Goal: Task Accomplishment & Management: Manage account settings

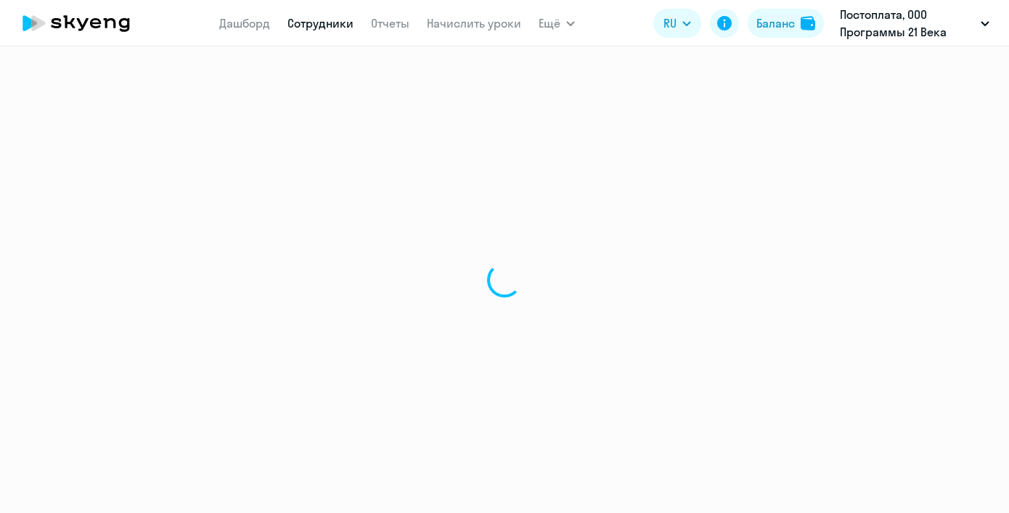
select select "english"
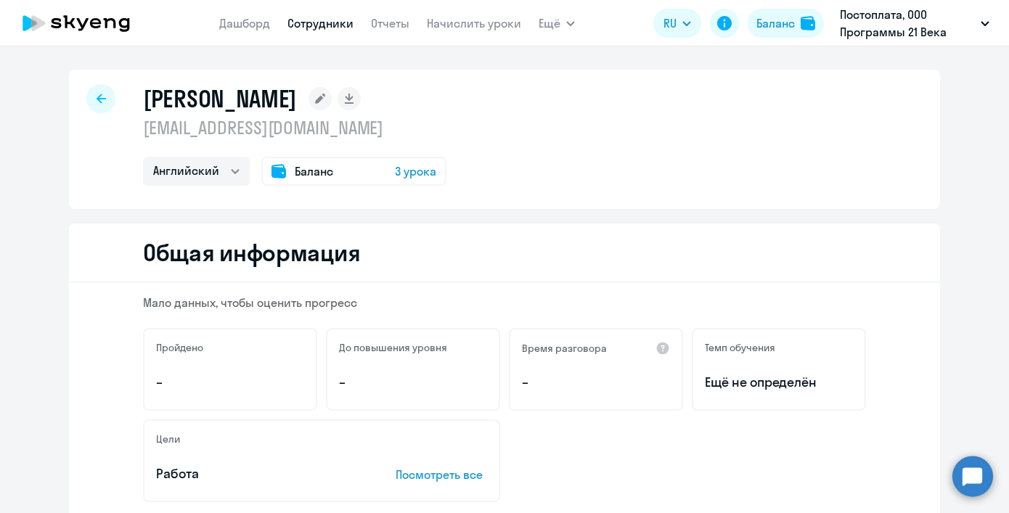
click at [231, 30] on app-menu-item-link "Дашборд" at bounding box center [244, 24] width 51 height 18
click at [268, 25] on link "Дашборд" at bounding box center [244, 23] width 51 height 15
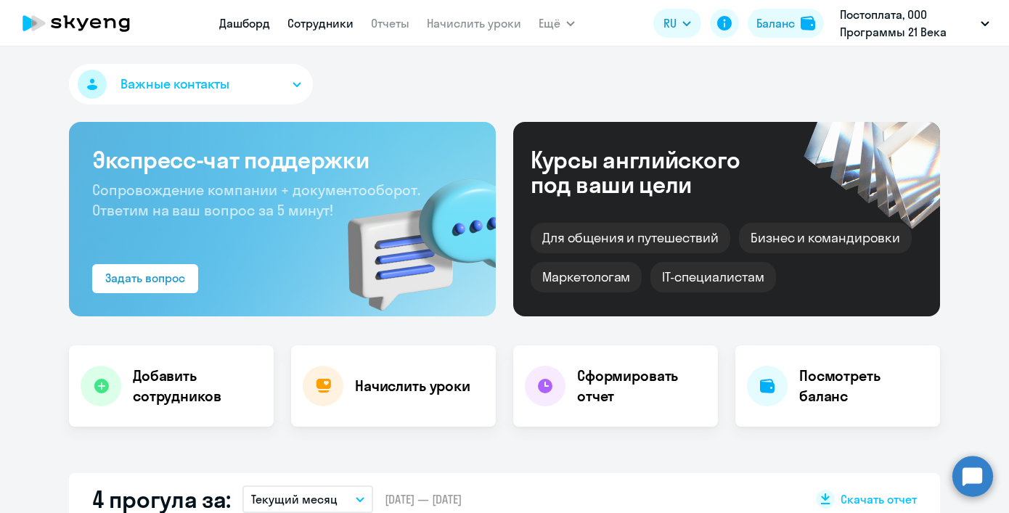
click at [325, 21] on link "Сотрудники" at bounding box center [321, 23] width 66 height 15
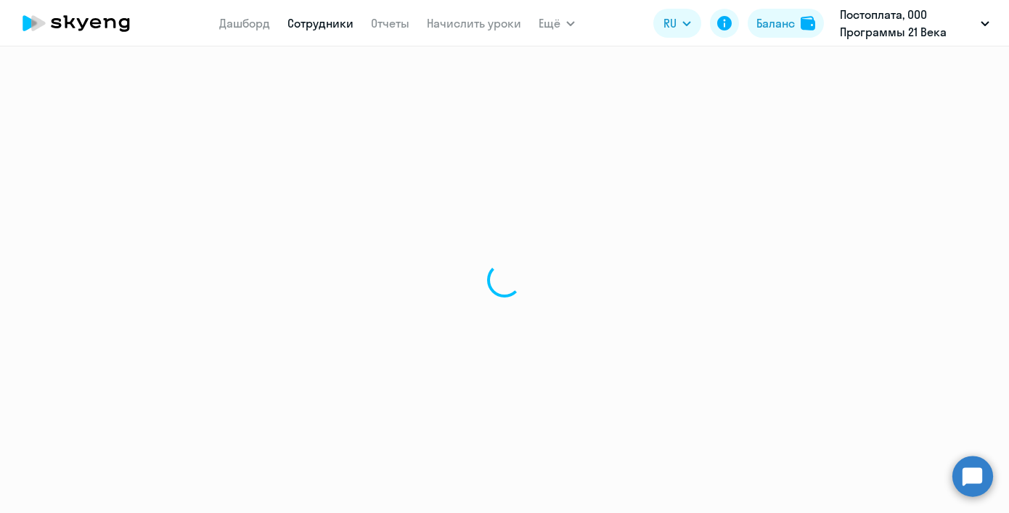
select select "30"
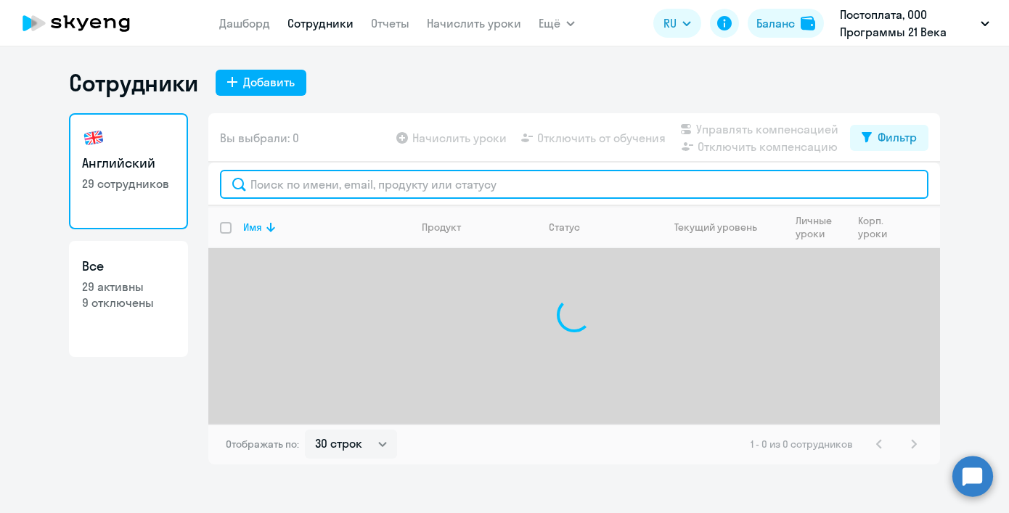
click at [423, 188] on input "text" at bounding box center [574, 184] width 709 height 29
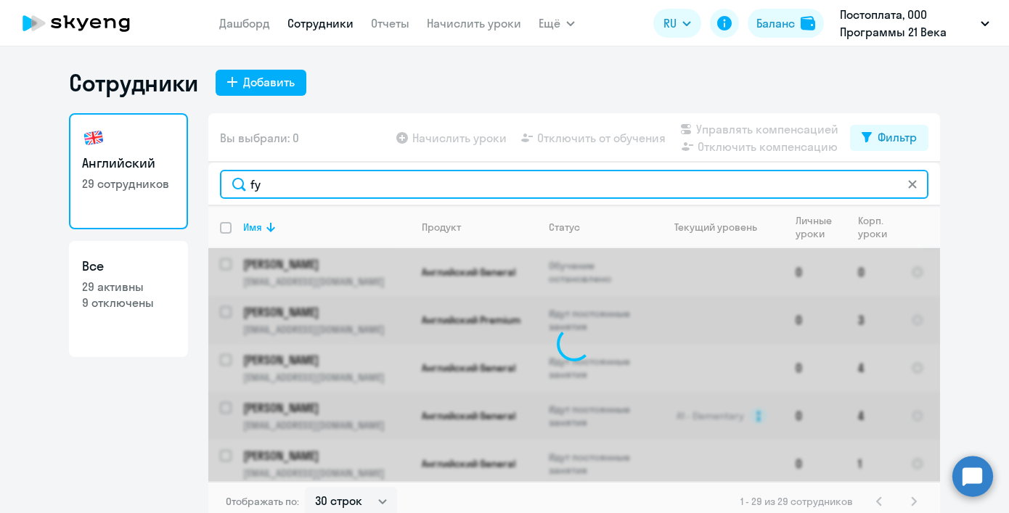
type input "f"
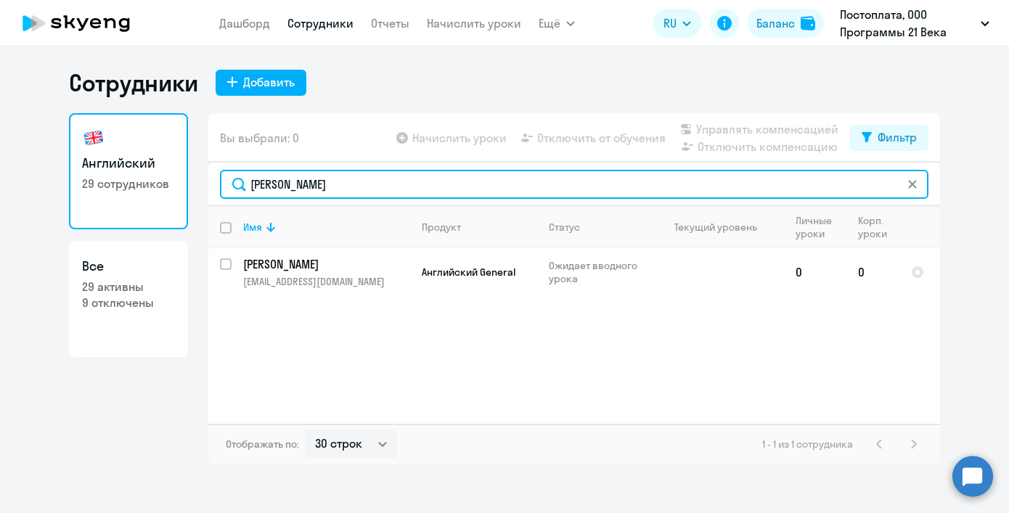
type input "[PERSON_NAME]"
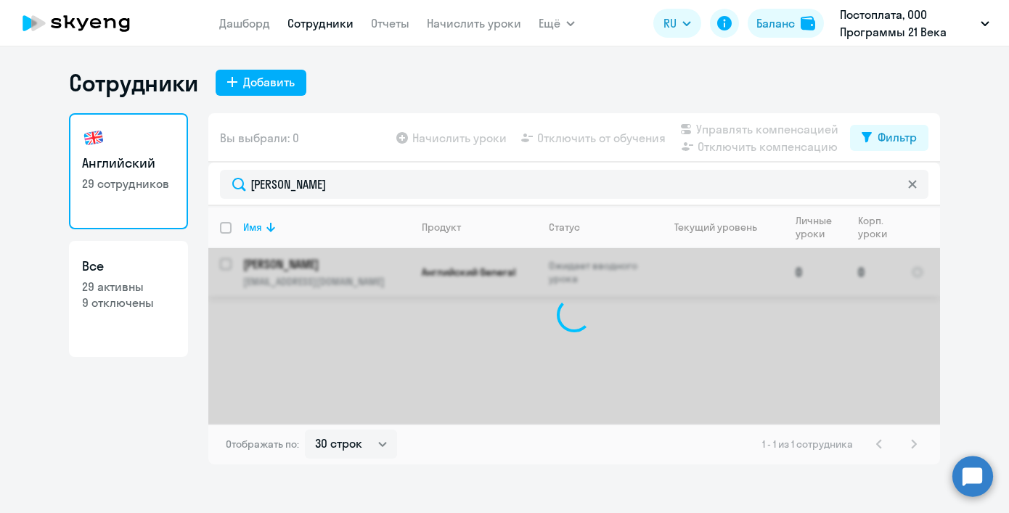
drag, startPoint x: 423, startPoint y: 188, endPoint x: 657, endPoint y: 280, distance: 252.0
click at [657, 280] on div "Имя Продукт Статус Текущий уровень Личные уроки Корп. уроки [PERSON_NAME] [PERS…" at bounding box center [574, 315] width 732 height 218
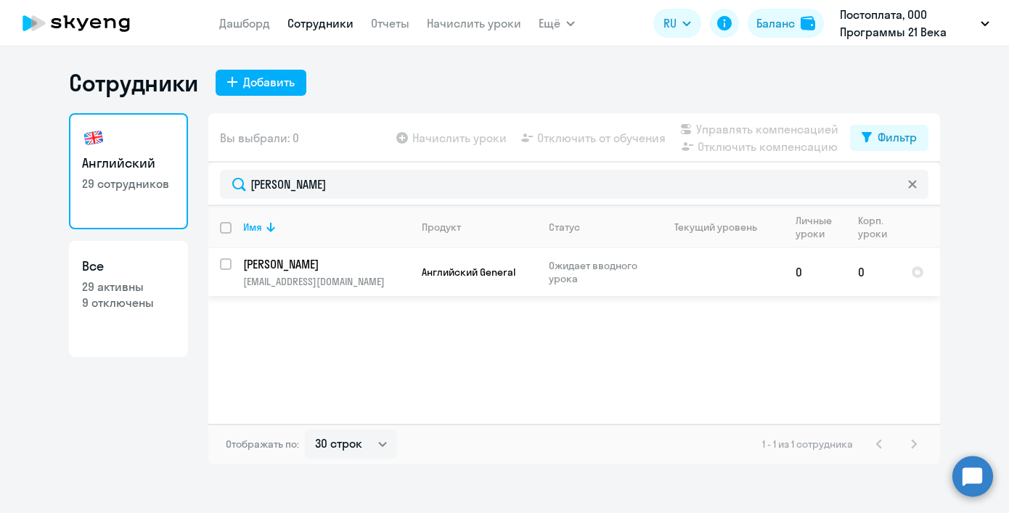
click at [326, 260] on p "[PERSON_NAME]" at bounding box center [325, 264] width 164 height 16
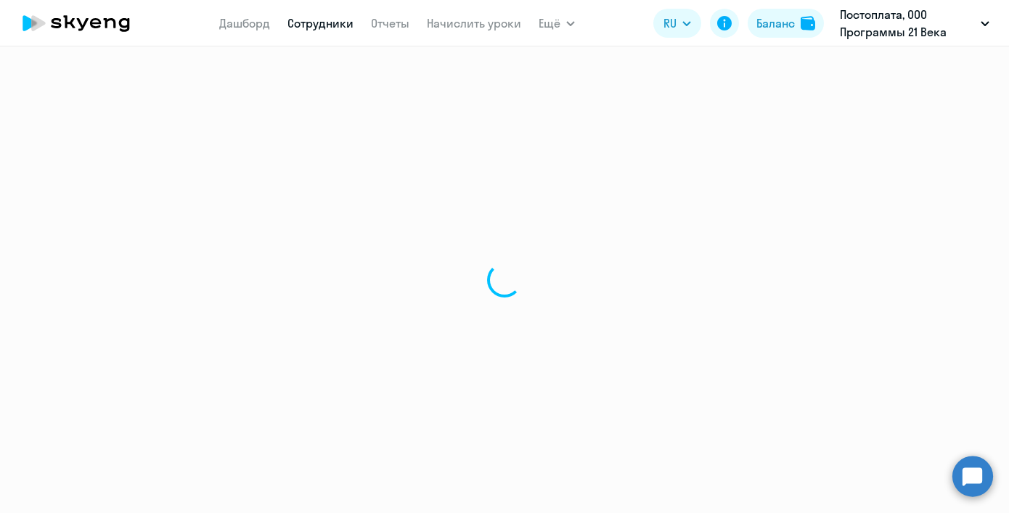
select select "english"
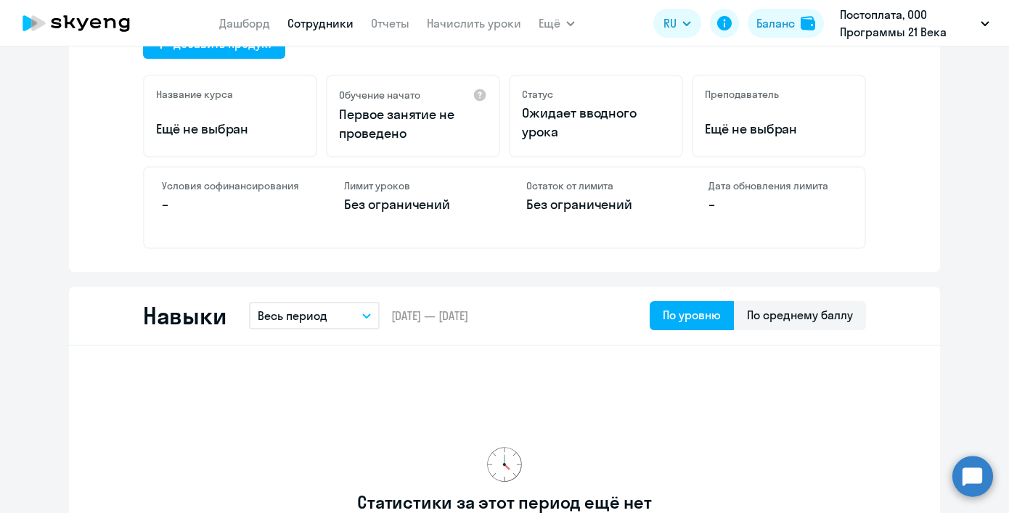
scroll to position [394, 0]
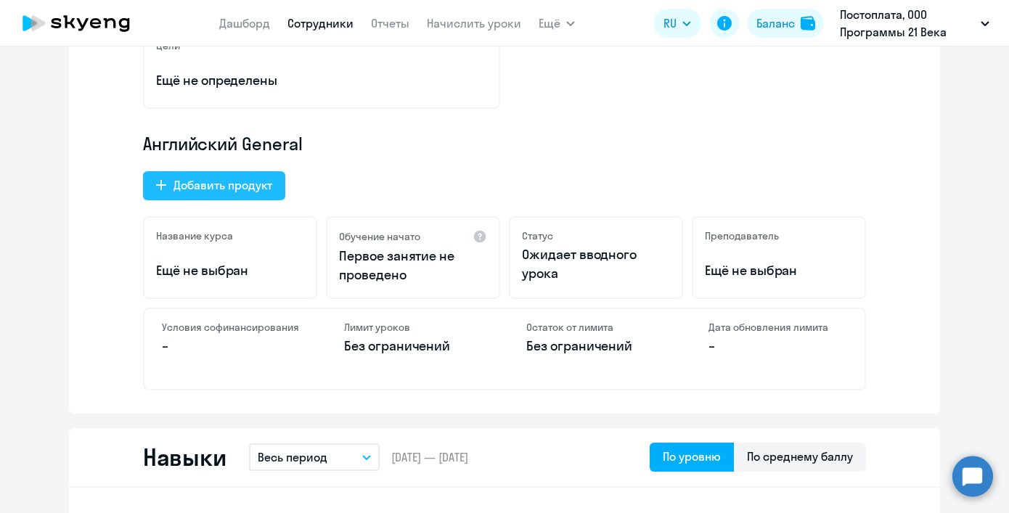
click at [232, 195] on button "Добавить продукт" at bounding box center [214, 185] width 142 height 29
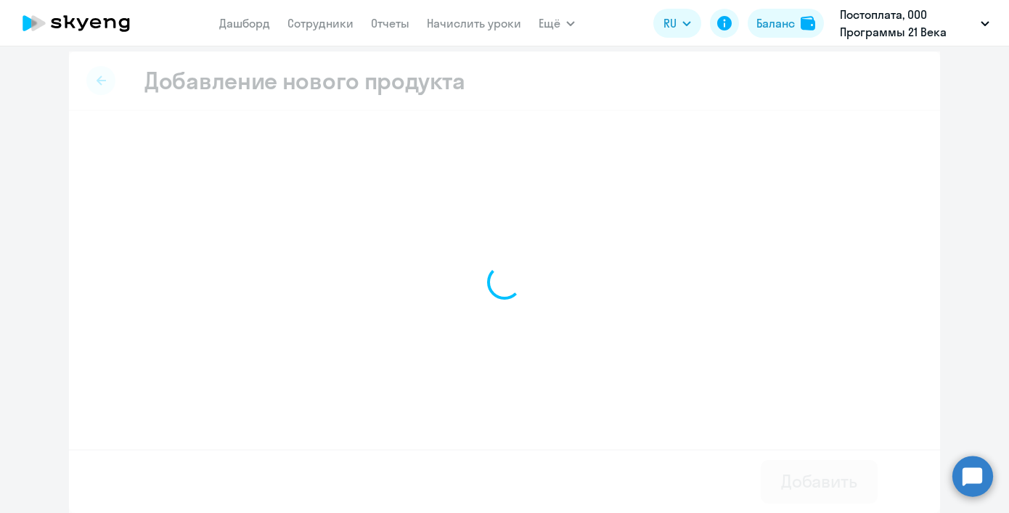
scroll to position [7, 0]
select select "english_adult_not_native_speaker_premium"
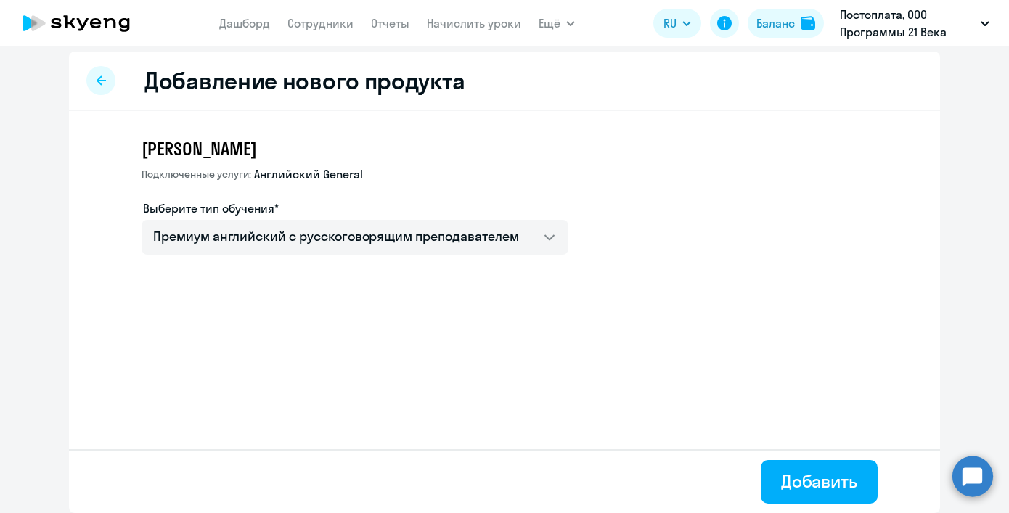
click at [96, 87] on div at bounding box center [100, 80] width 29 height 29
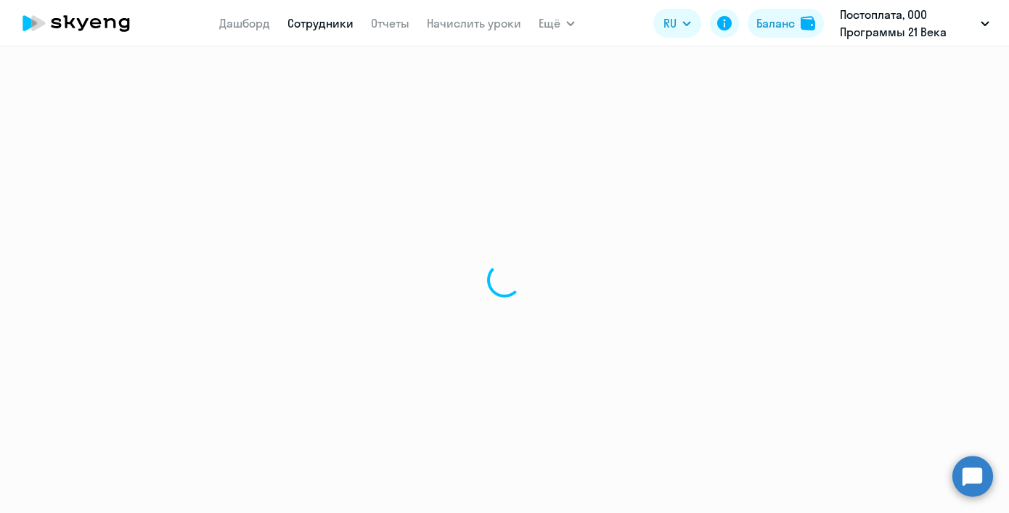
select select "english"
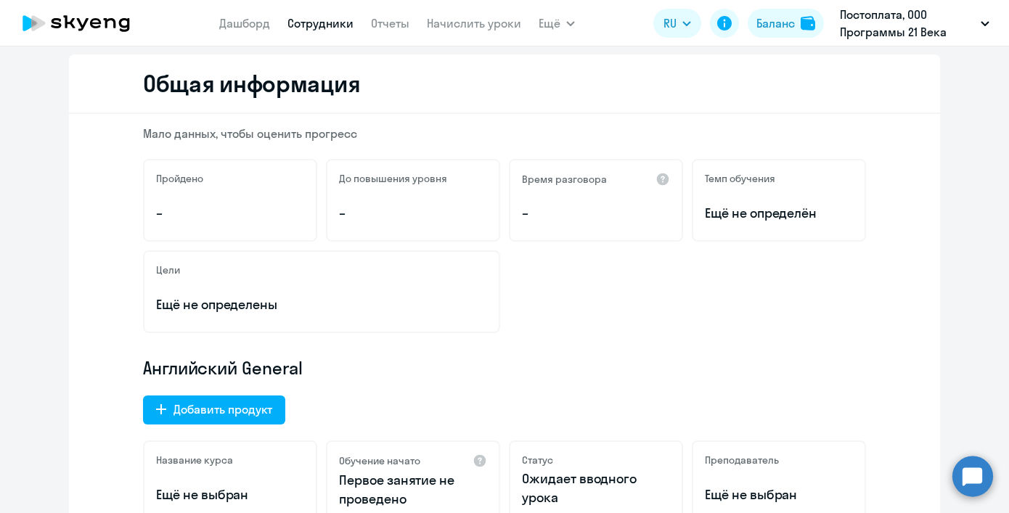
scroll to position [274, 0]
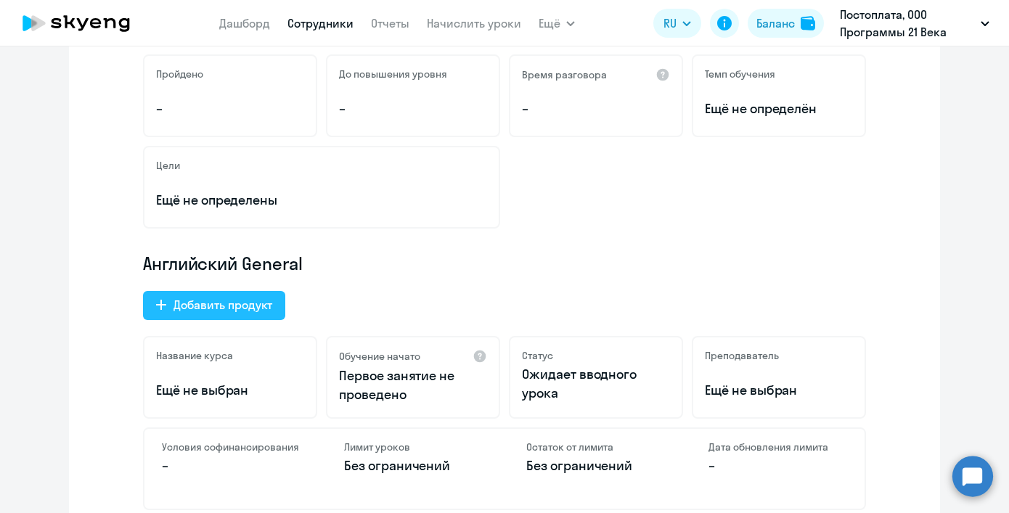
click at [270, 311] on button "Добавить продукт" at bounding box center [214, 305] width 142 height 29
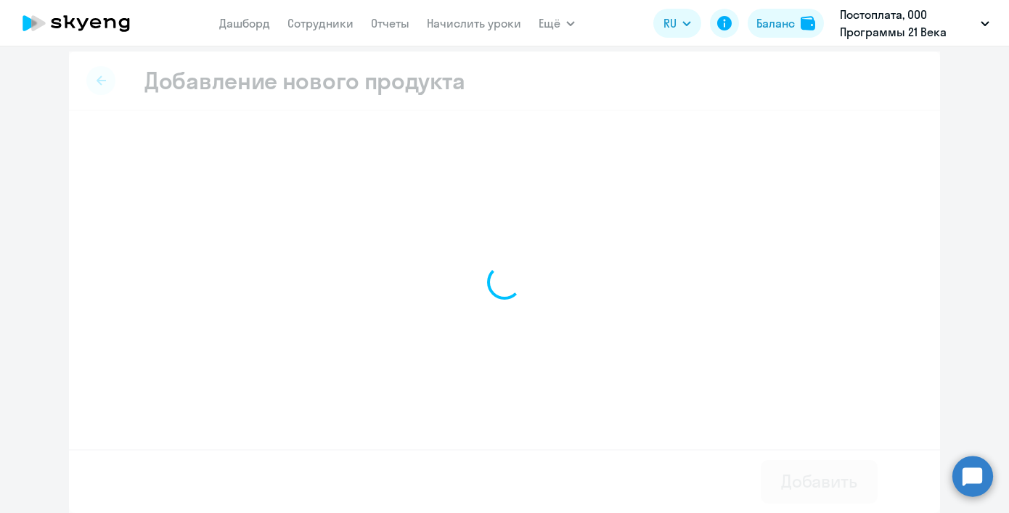
scroll to position [7, 0]
select select "english_adult_not_native_speaker_premium"
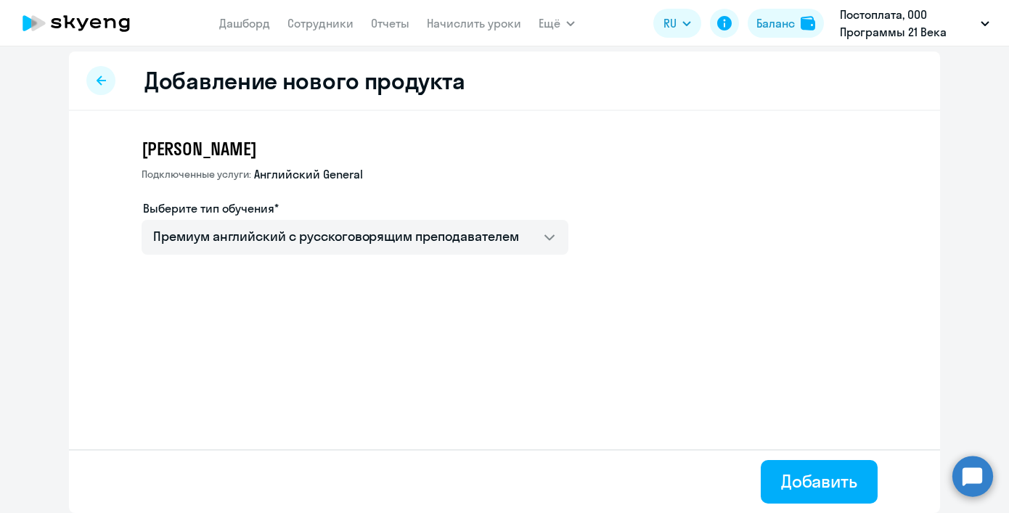
click at [97, 89] on div at bounding box center [100, 80] width 29 height 29
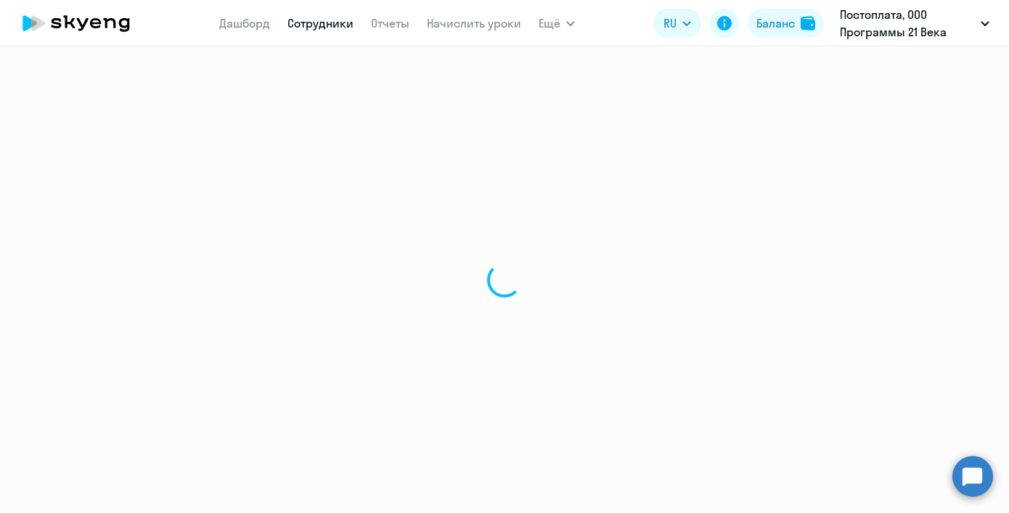
select select "english"
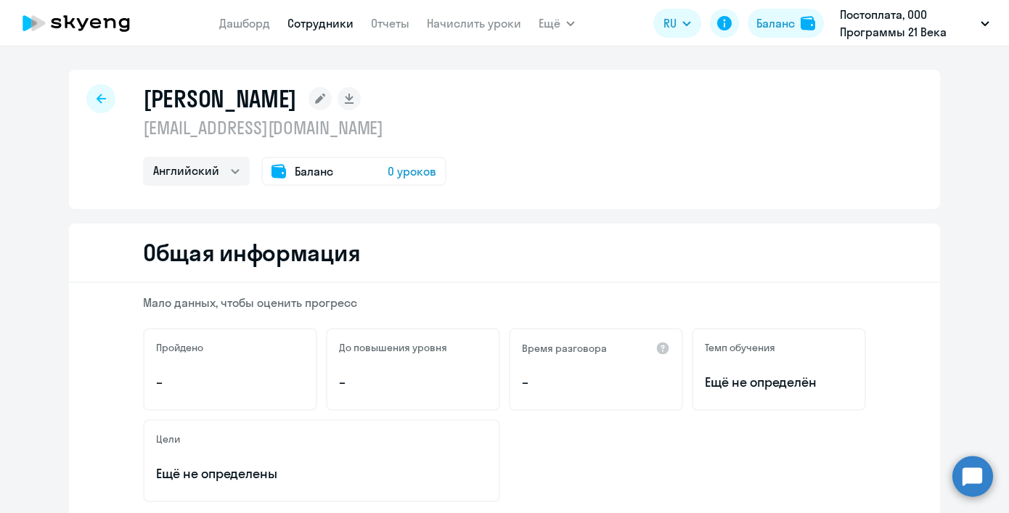
scroll to position [3, 0]
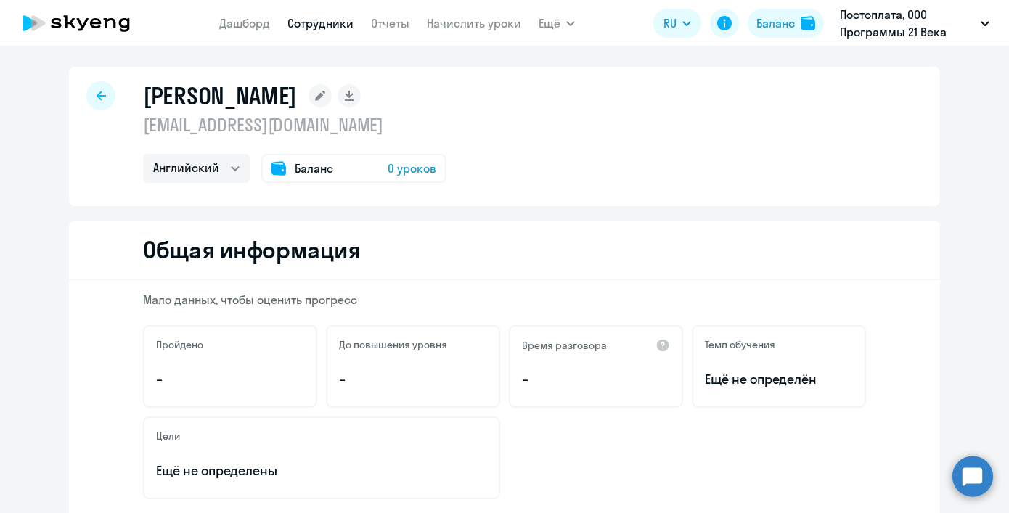
click at [332, 94] on rect at bounding box center [320, 95] width 23 height 23
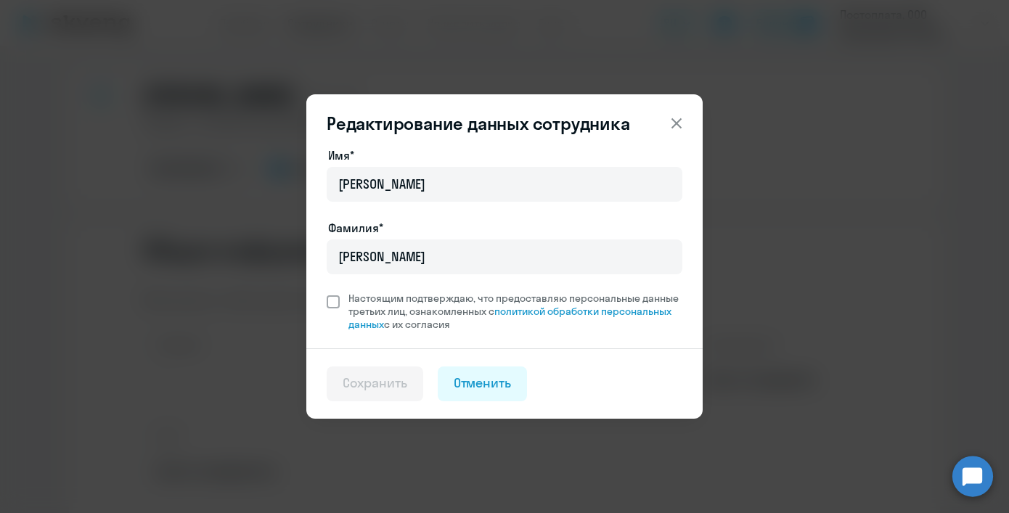
click at [337, 302] on span at bounding box center [333, 301] width 13 height 13
click at [327, 292] on input "Настоящим подтверждаю, что предоставляю персональные данные третьих лиц, ознако…" at bounding box center [326, 291] width 1 height 1
checkbox input "true"
click at [407, 385] on div "Сохранить" at bounding box center [375, 383] width 65 height 19
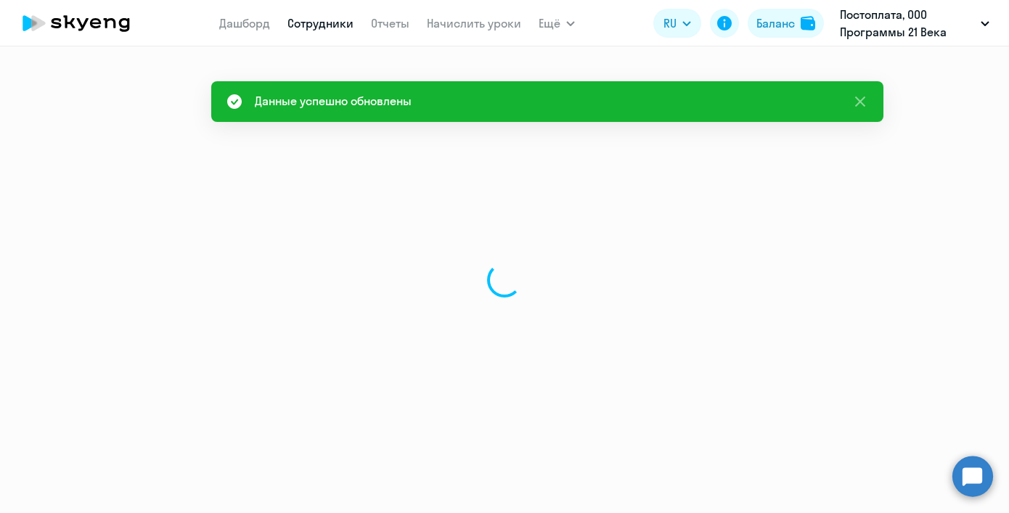
select select "english"
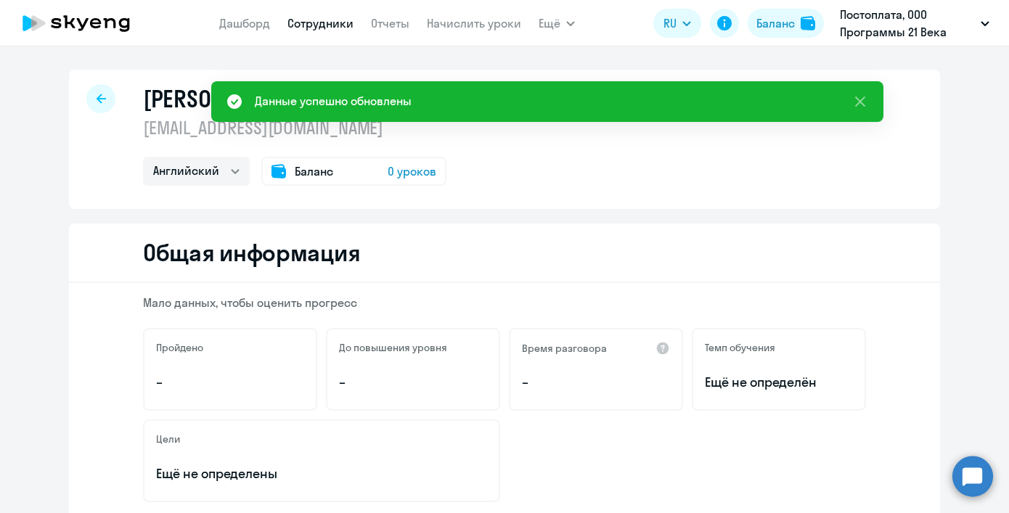
click at [433, 179] on div "Баланс 0 уроков" at bounding box center [353, 171] width 185 height 29
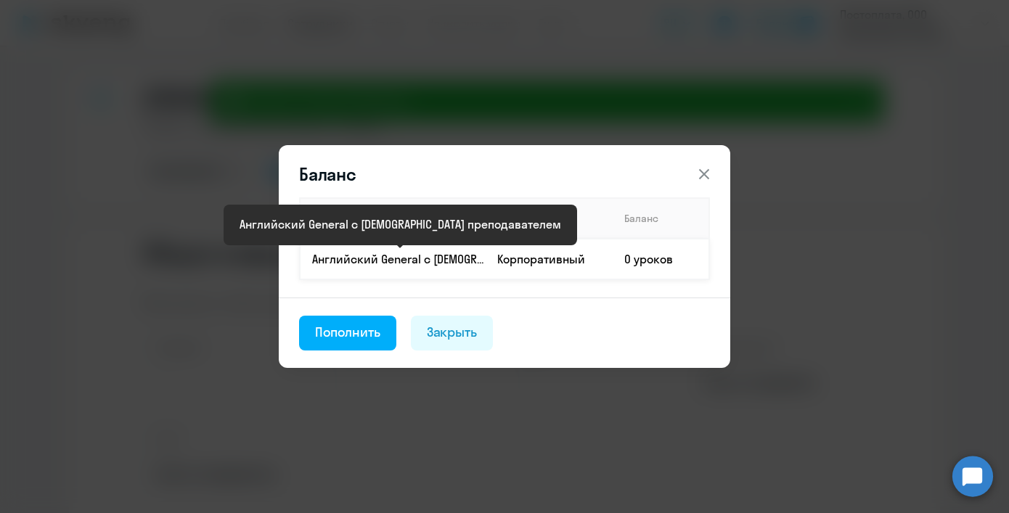
click at [458, 259] on p "Английский General с [DEMOGRAPHIC_DATA] преподавателем" at bounding box center [398, 259] width 173 height 16
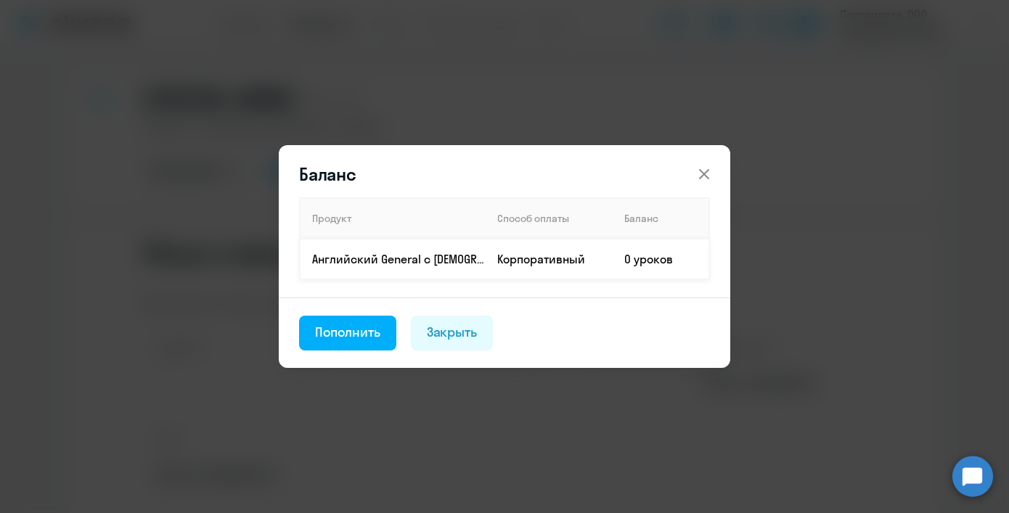
click at [616, 262] on td "0 уроков" at bounding box center [661, 259] width 97 height 41
click at [701, 168] on icon at bounding box center [704, 174] width 17 height 17
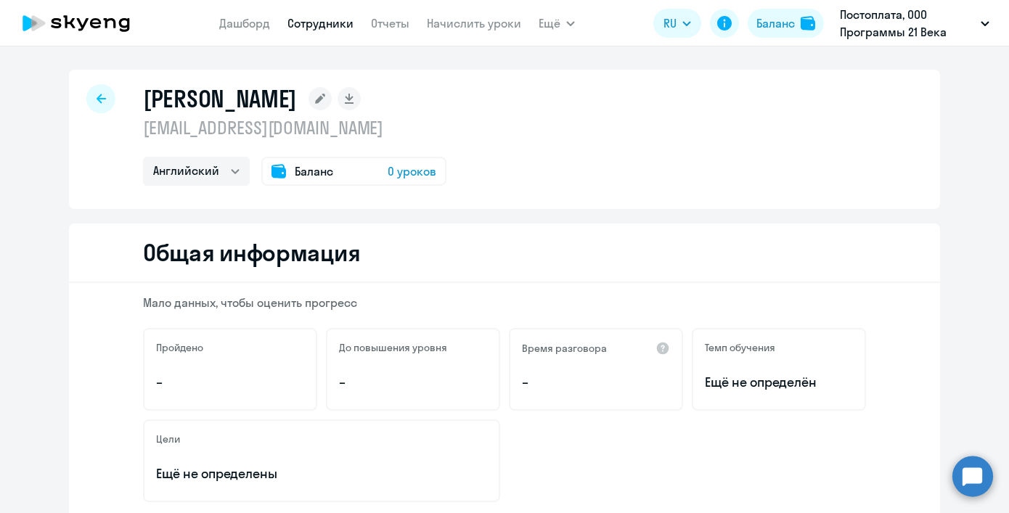
click at [462, 208] on div "[PERSON_NAME] [PERSON_NAME][EMAIL_ADDRESS][DOMAIN_NAME] Английский Баланс 0 уро…" at bounding box center [504, 139] width 871 height 139
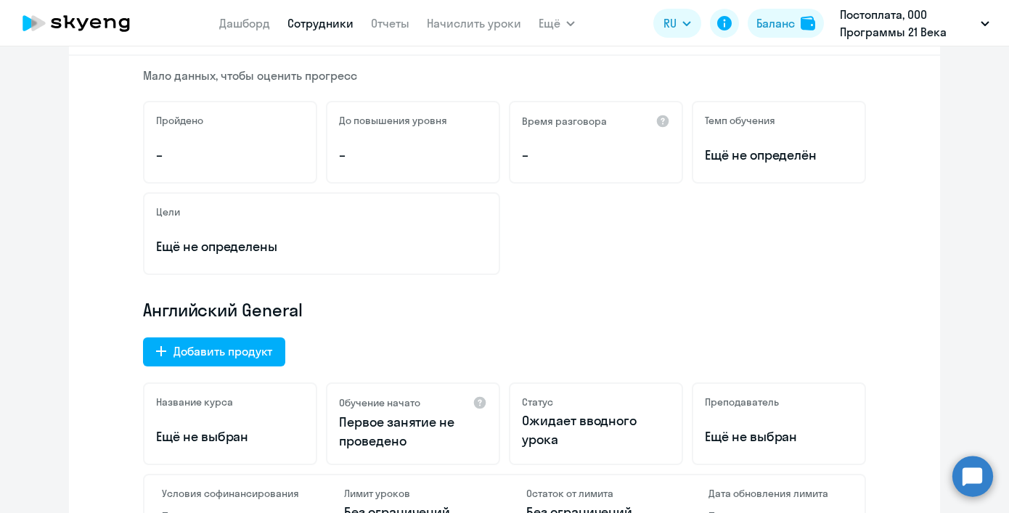
scroll to position [253, 0]
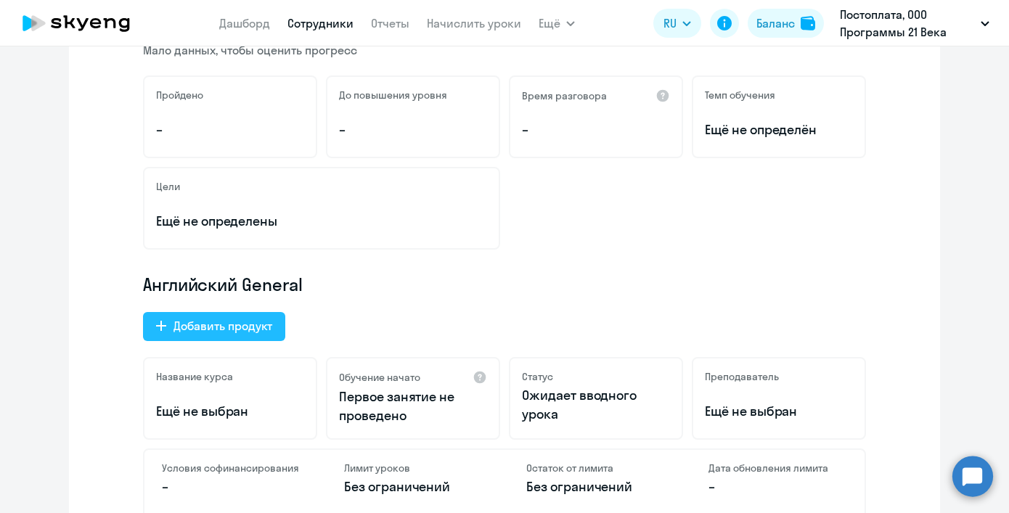
click at [264, 320] on div "Добавить продукт" at bounding box center [223, 325] width 99 height 17
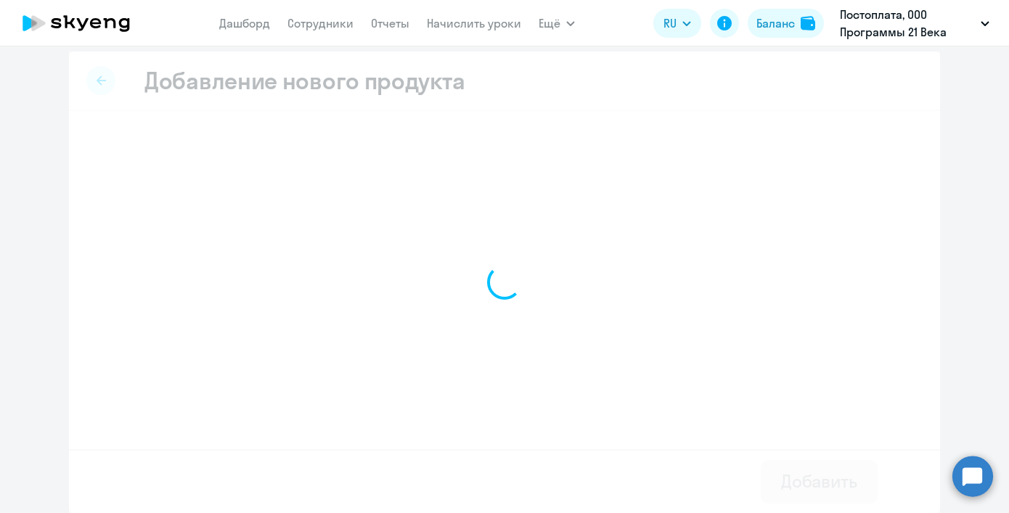
scroll to position [7, 0]
select select "english_adult_not_native_speaker_premium"
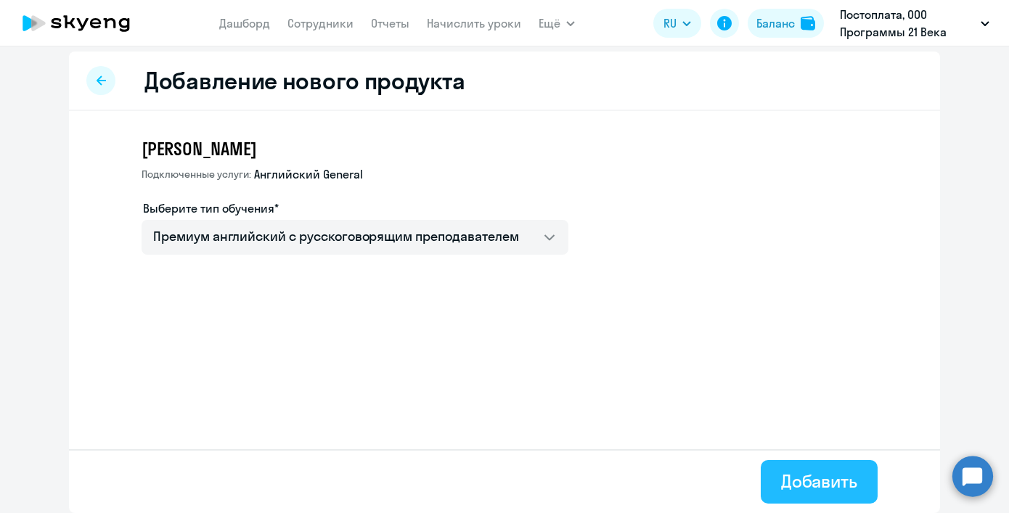
click at [768, 493] on button "Добавить" at bounding box center [819, 482] width 117 height 44
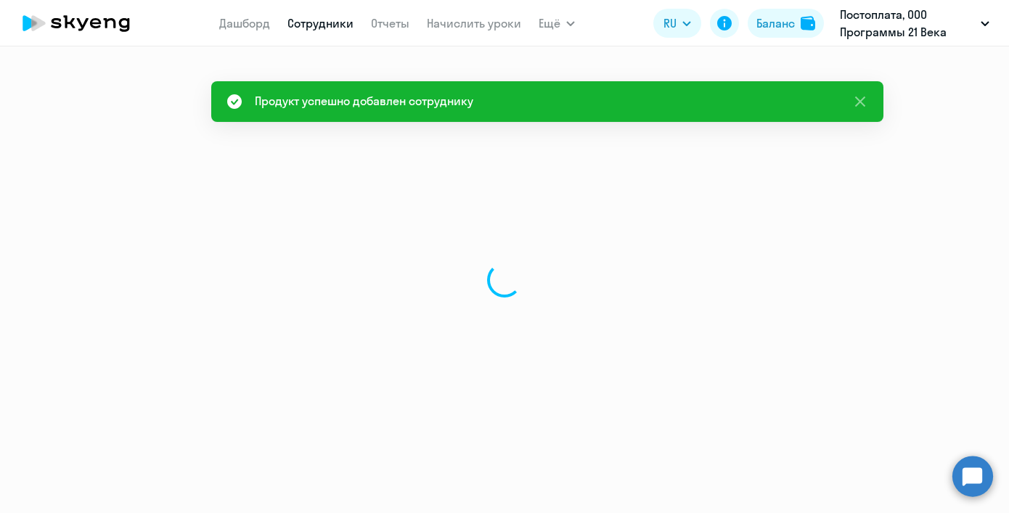
select select "english"
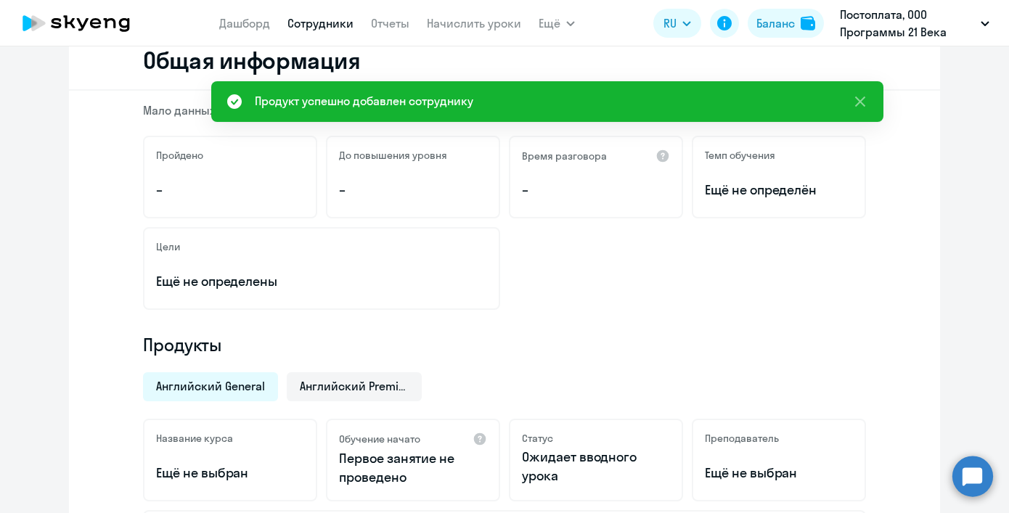
scroll to position [214, 0]
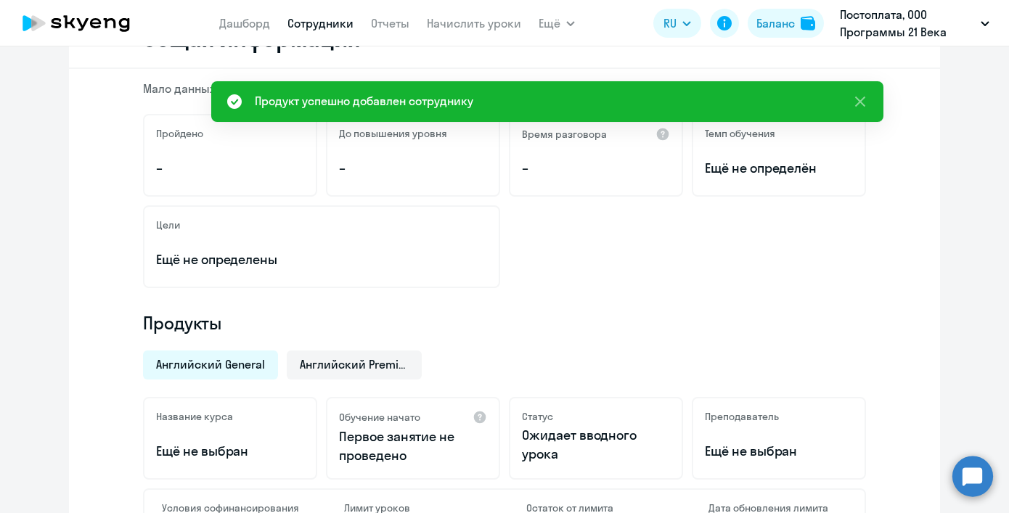
click at [238, 368] on span "Английский General" at bounding box center [210, 364] width 109 height 16
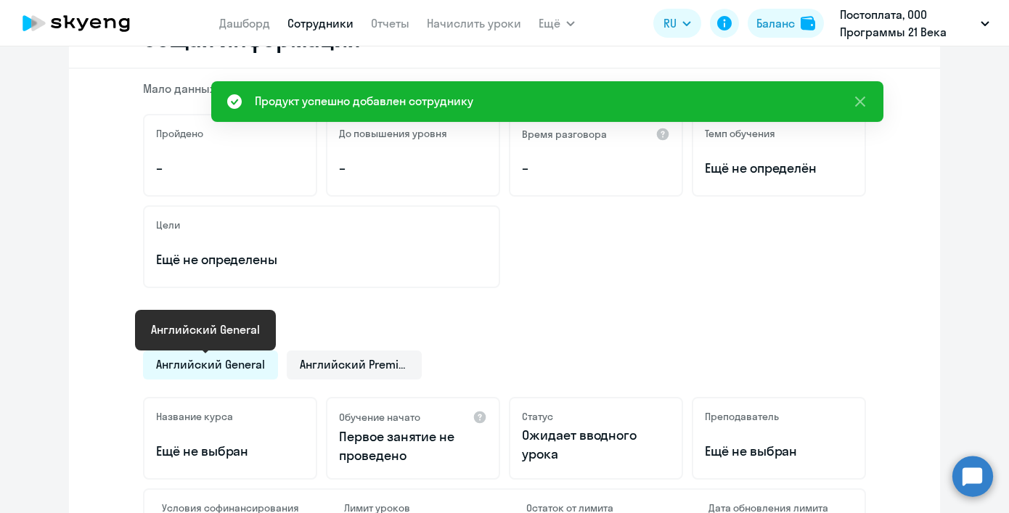
click at [250, 367] on span "Английский General" at bounding box center [210, 364] width 109 height 16
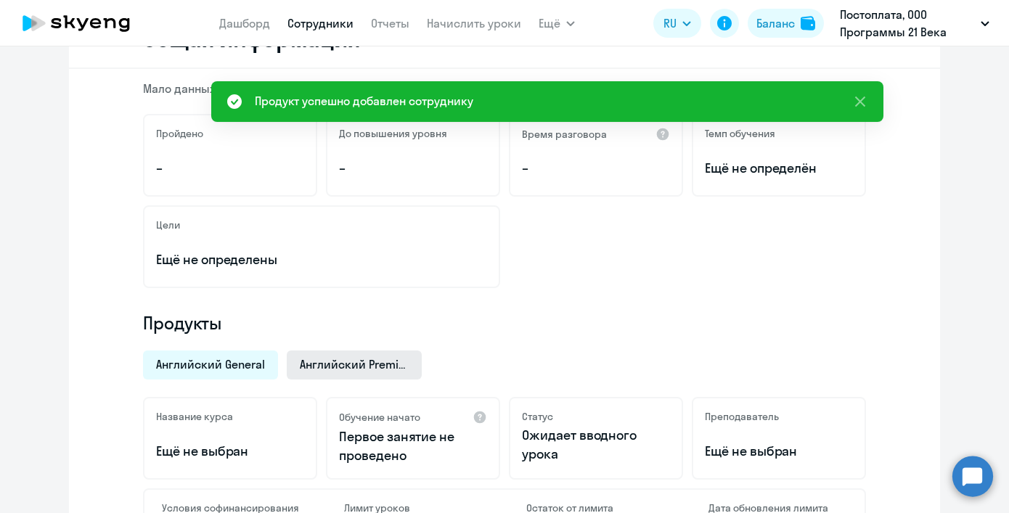
click at [327, 363] on span "Английский Premium" at bounding box center [354, 364] width 109 height 16
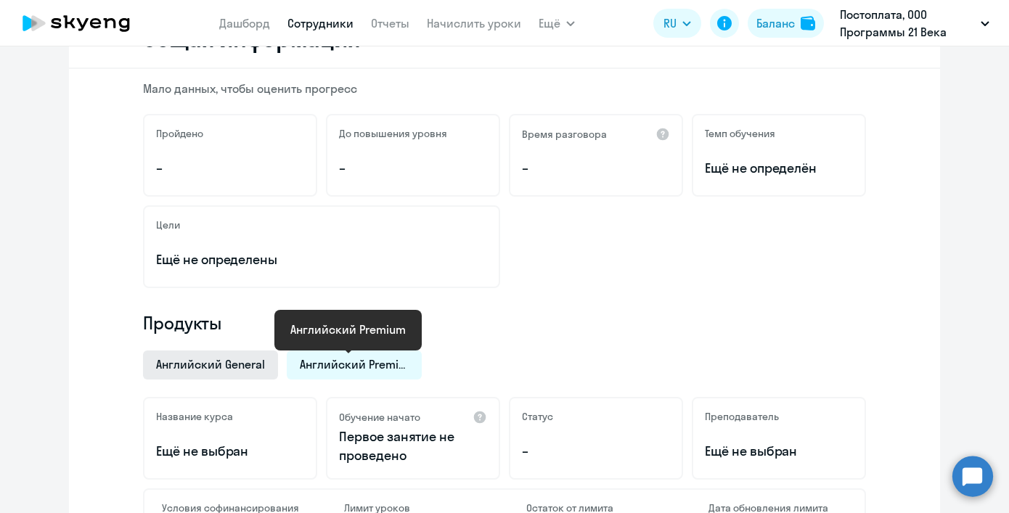
click at [256, 364] on span "Английский General" at bounding box center [210, 364] width 109 height 16
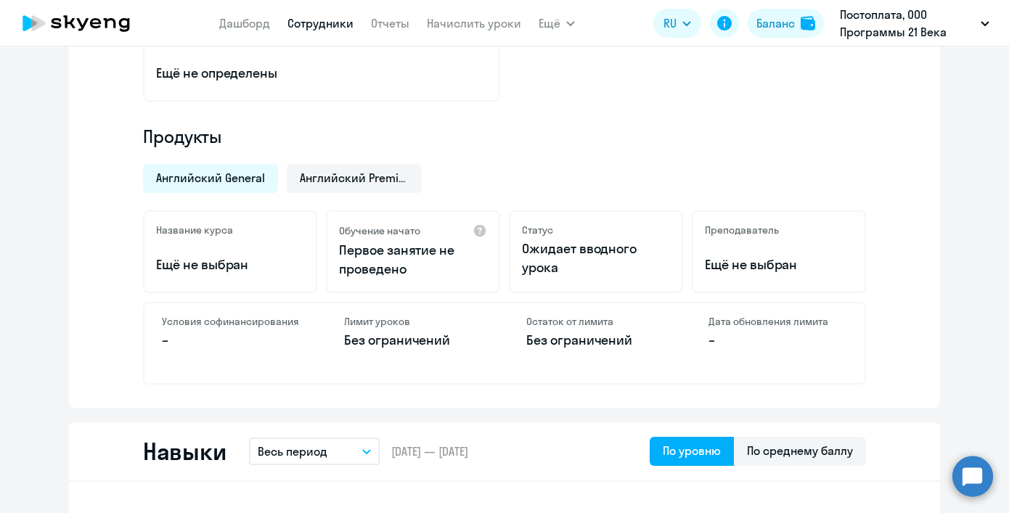
scroll to position [251, 0]
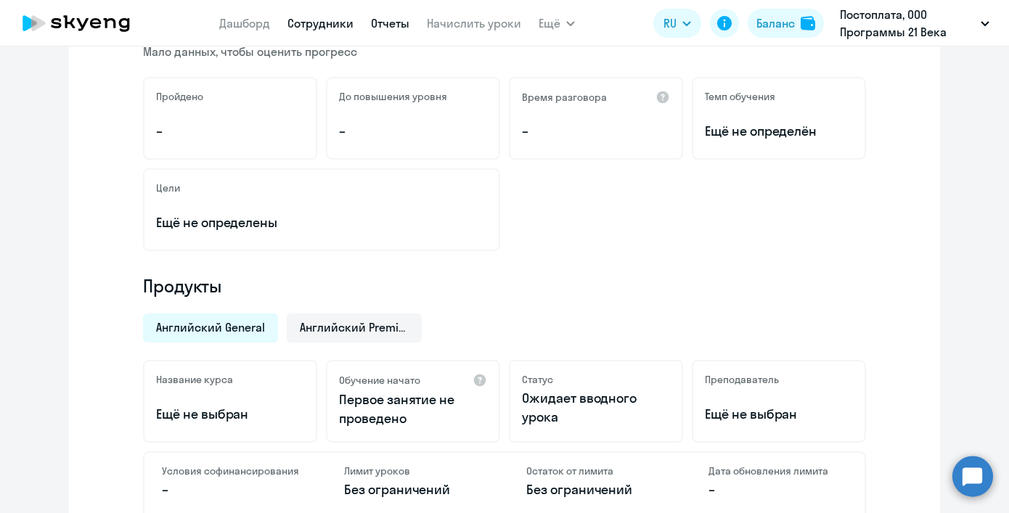
click at [371, 25] on link "Отчеты" at bounding box center [390, 23] width 38 height 15
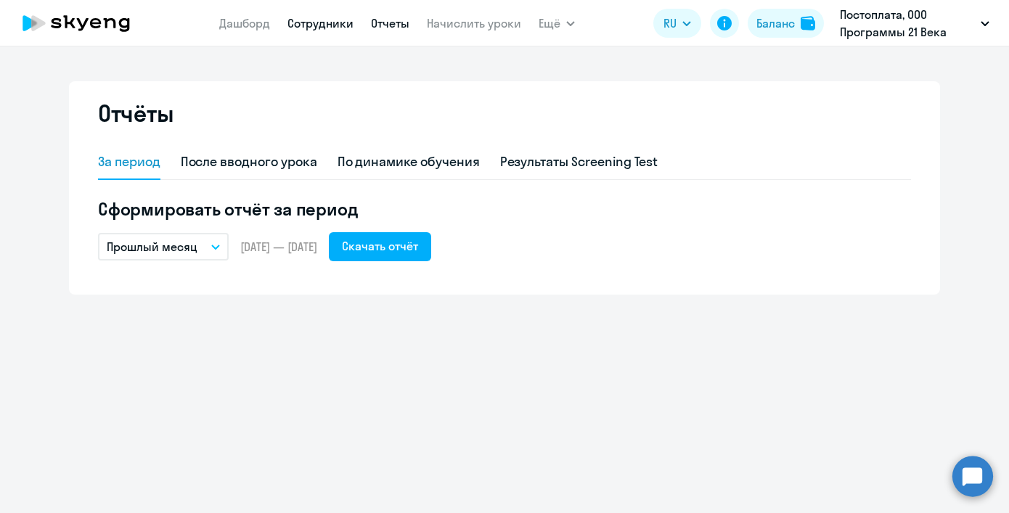
click at [319, 26] on link "Сотрудники" at bounding box center [321, 23] width 66 height 15
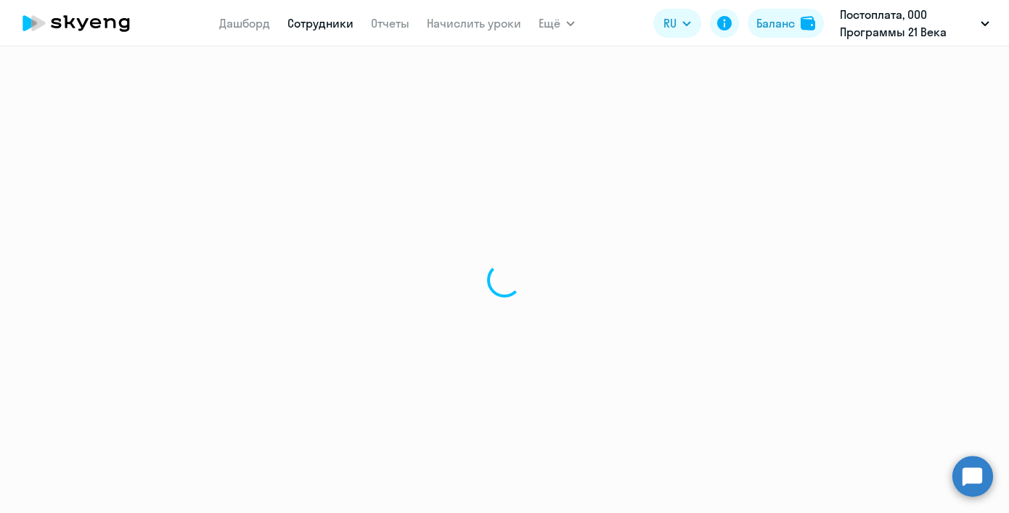
select select "30"
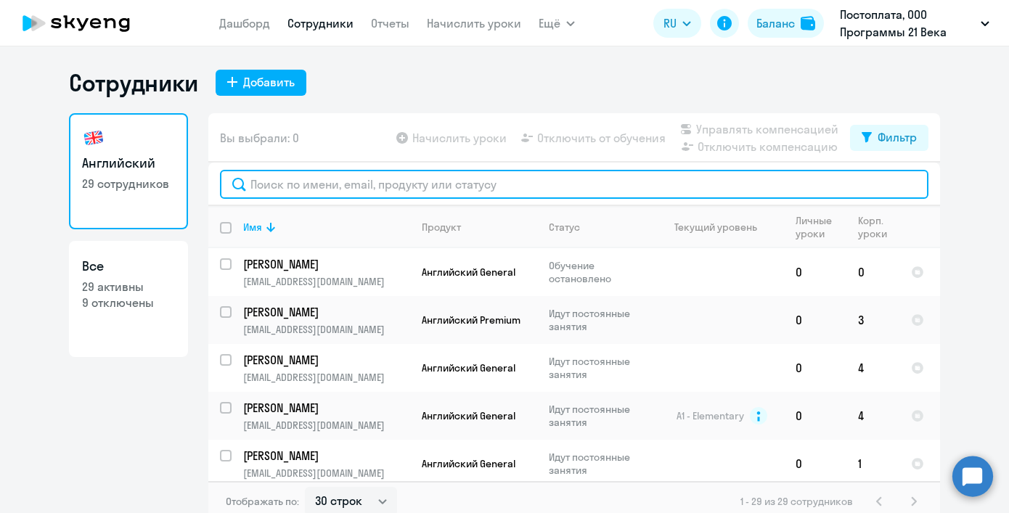
click at [408, 190] on input "text" at bounding box center [574, 184] width 709 height 29
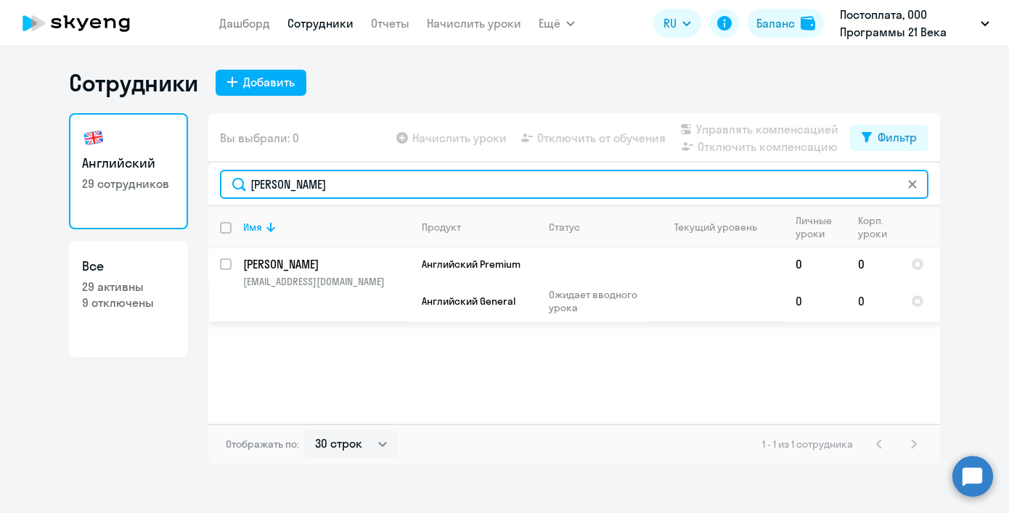
type input "[PERSON_NAME]"
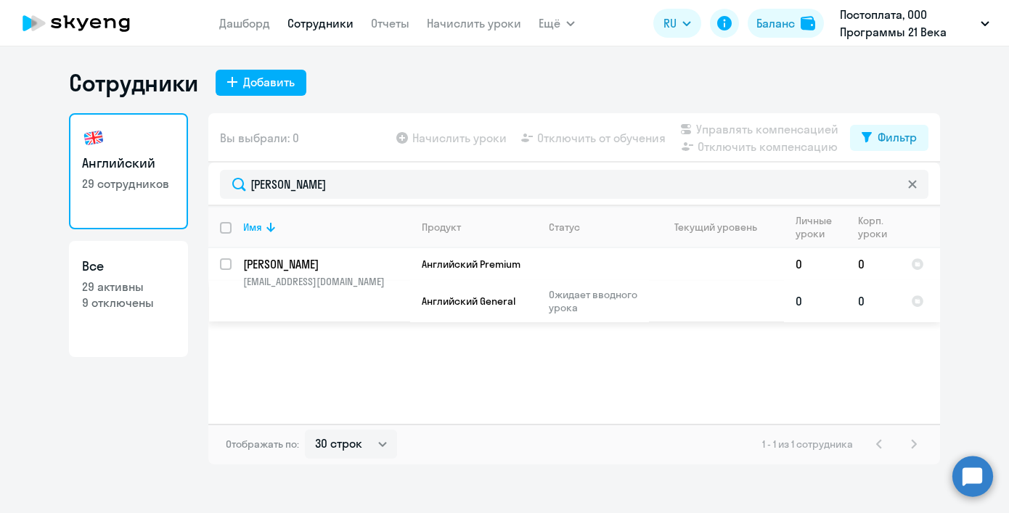
click at [585, 295] on p "Ожидает вводного урока" at bounding box center [598, 301] width 99 height 26
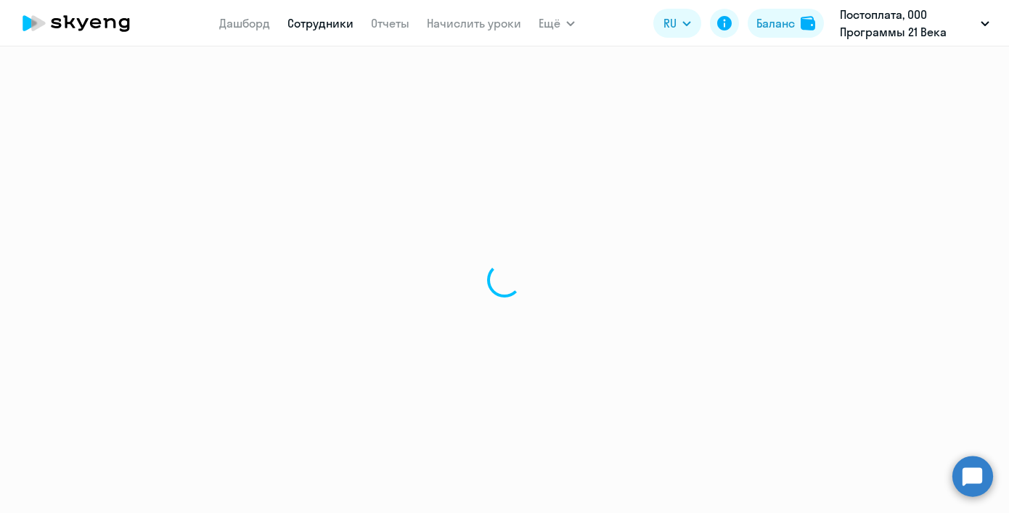
select select "english"
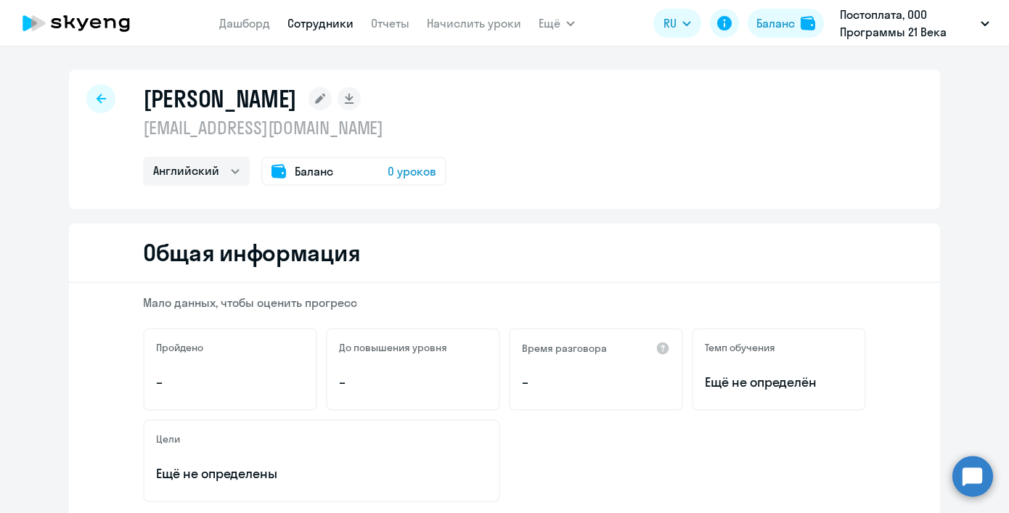
click at [104, 97] on div at bounding box center [100, 98] width 29 height 29
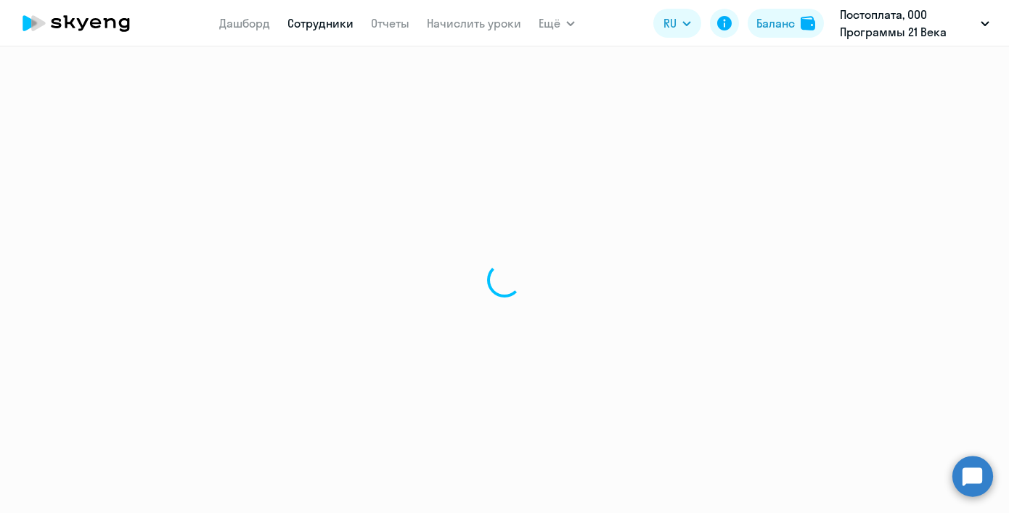
select select "30"
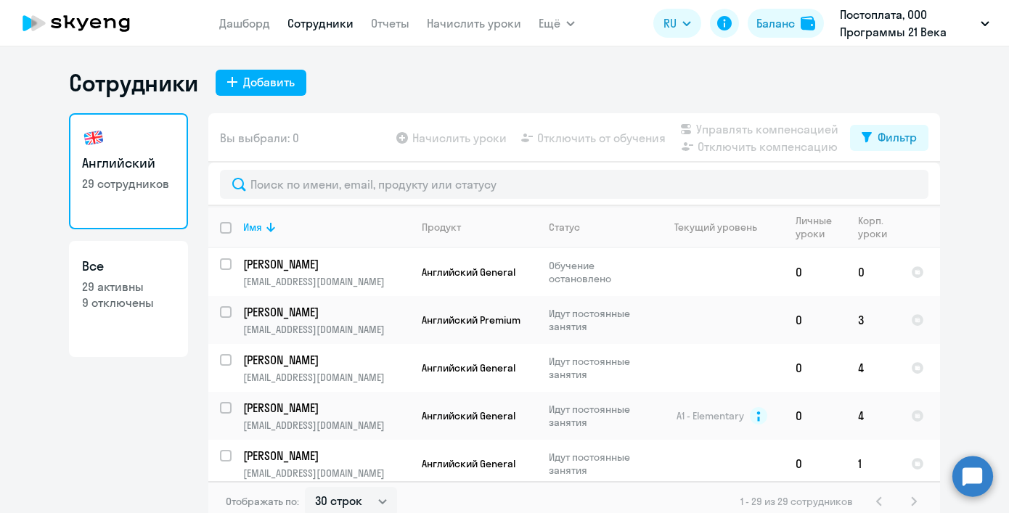
click at [403, 142] on app-table-action-button "Начислить уроки" at bounding box center [450, 137] width 113 height 17
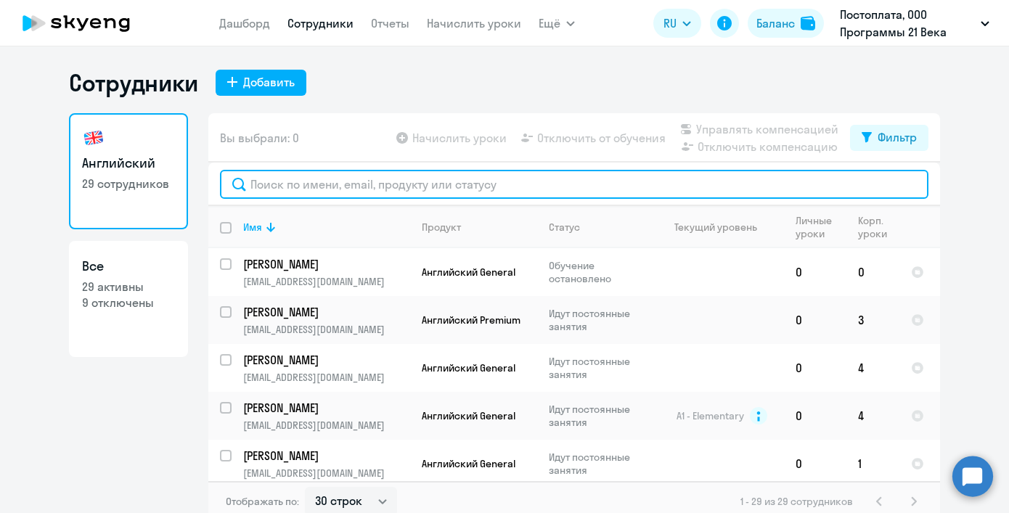
click at [401, 177] on input "text" at bounding box center [574, 184] width 709 height 29
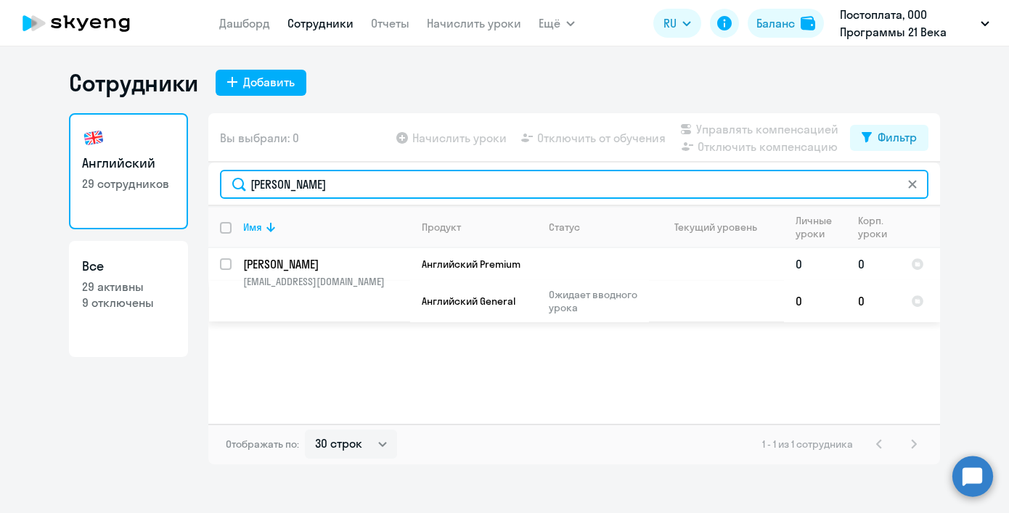
type input "[PERSON_NAME]"
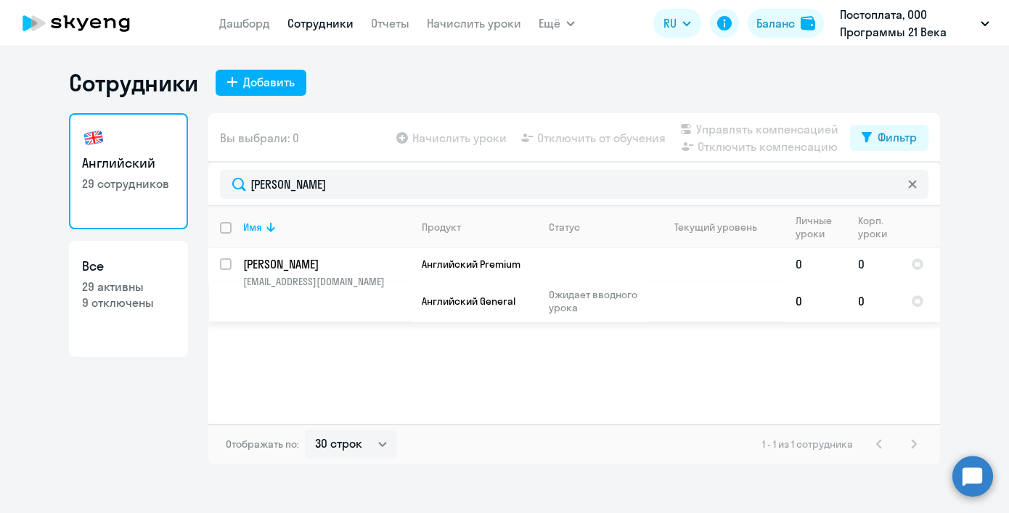
click at [557, 261] on td at bounding box center [593, 264] width 112 height 32
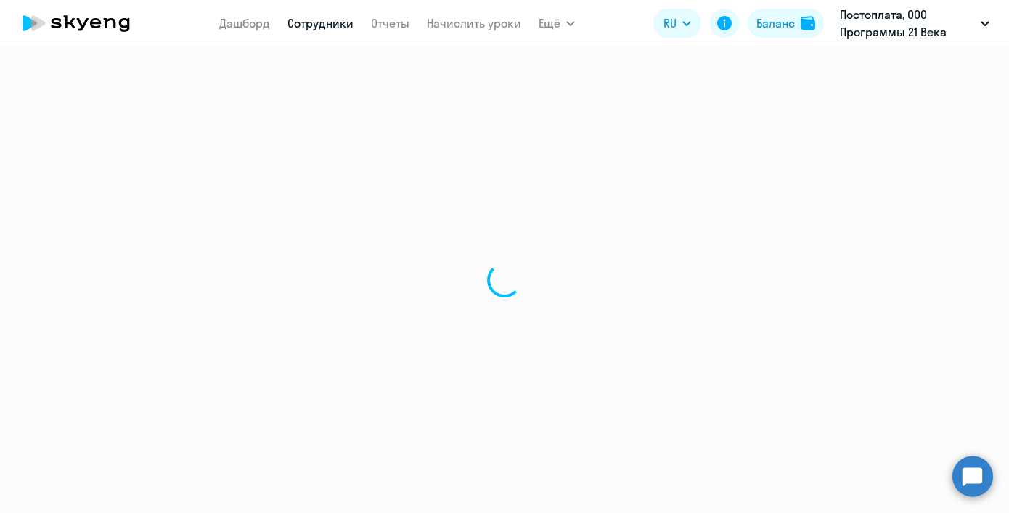
select select "english"
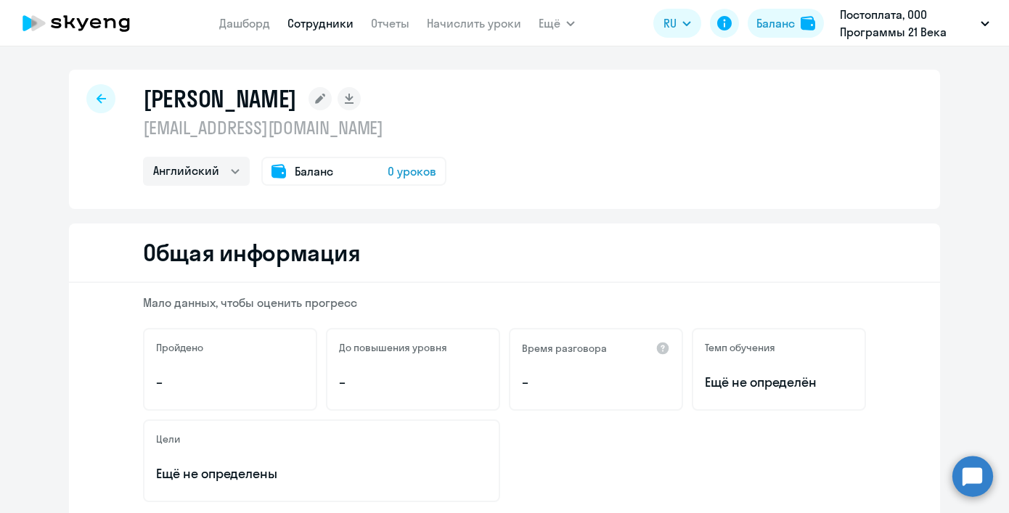
click at [78, 92] on div "[PERSON_NAME] [PERSON_NAME][EMAIL_ADDRESS][DOMAIN_NAME] Английский Баланс 0 уро…" at bounding box center [504, 139] width 871 height 139
click at [104, 97] on div at bounding box center [100, 98] width 29 height 29
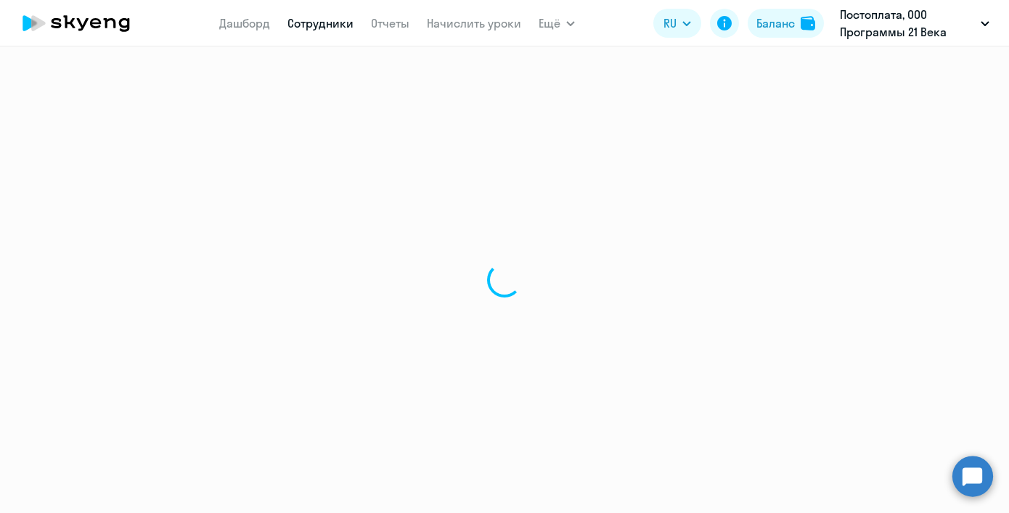
select select "30"
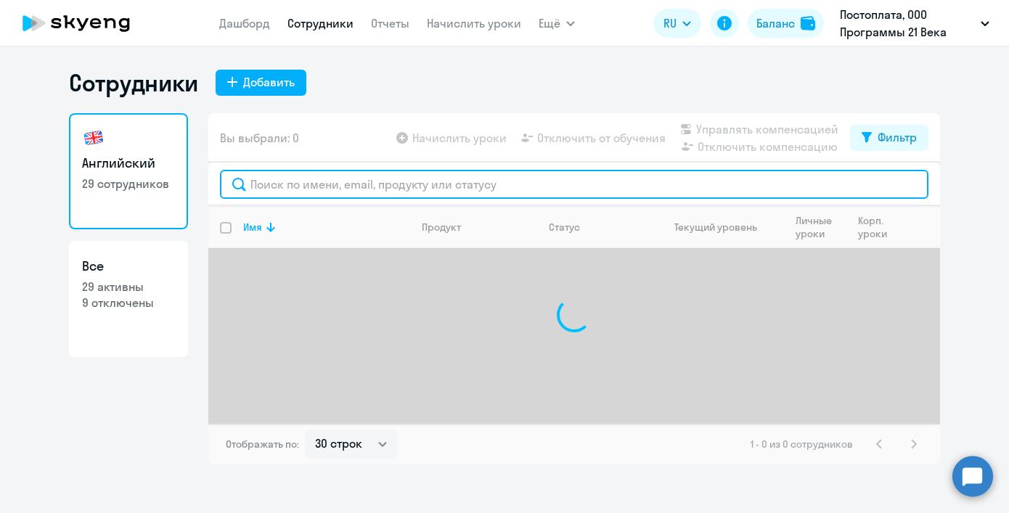
click at [383, 184] on input "text" at bounding box center [574, 184] width 709 height 29
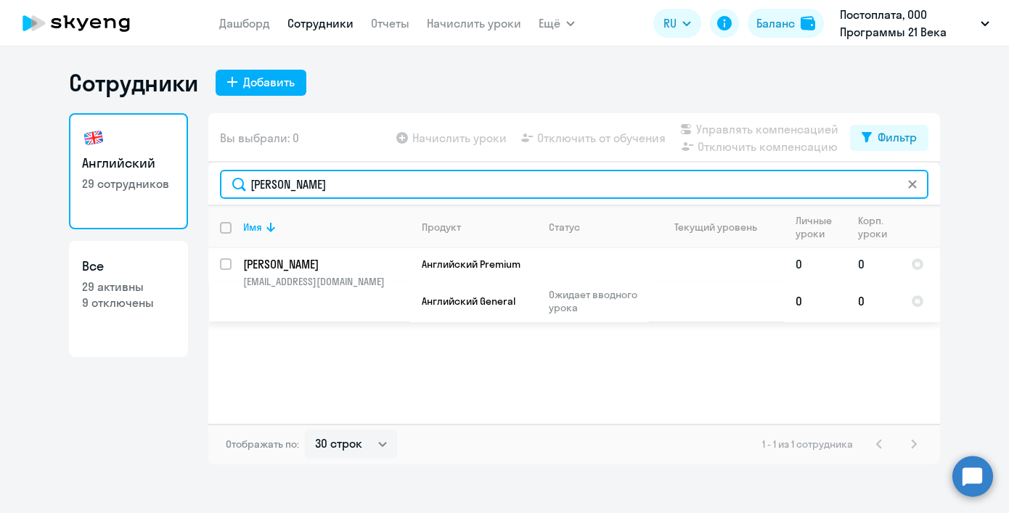
type input "[PERSON_NAME]"
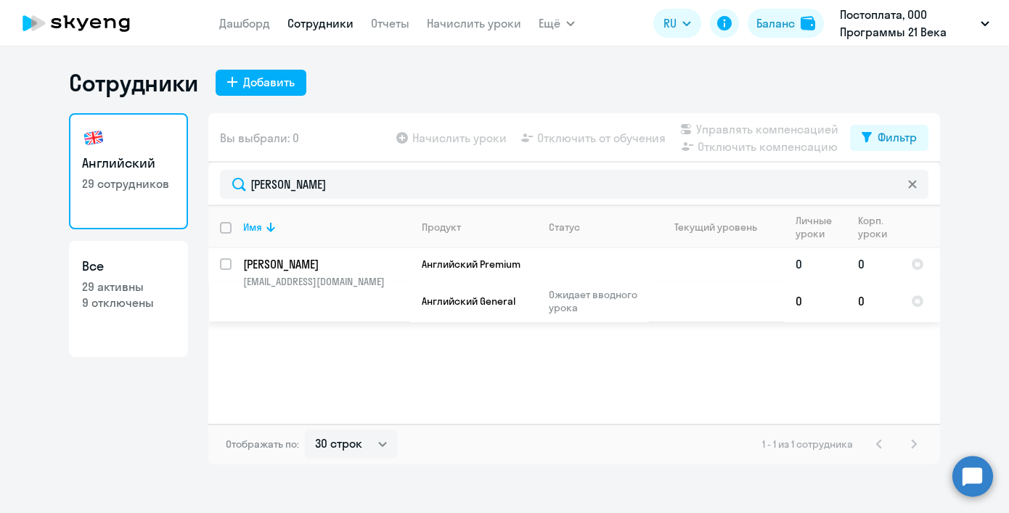
click at [224, 263] on input "select row 44684" at bounding box center [234, 272] width 29 height 29
checkbox input "true"
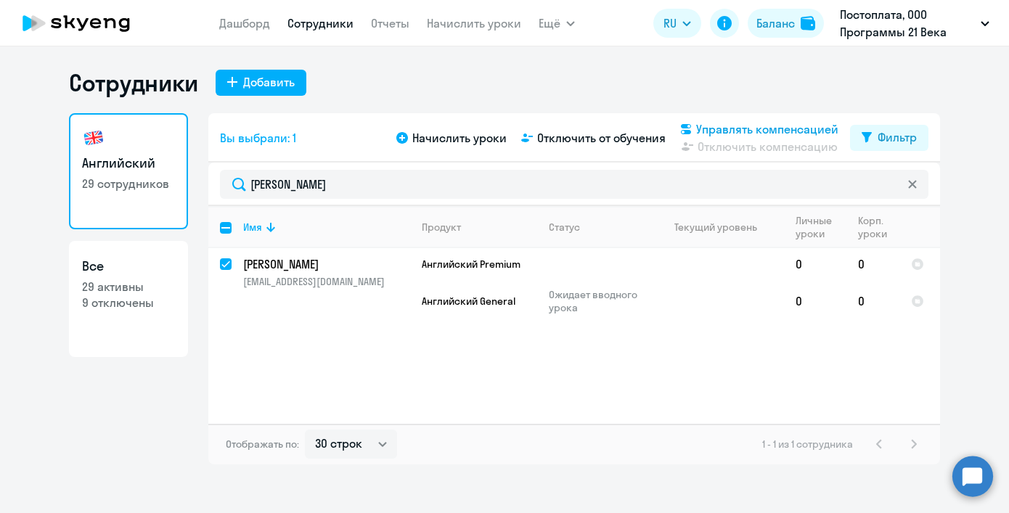
click at [795, 129] on span "Управлять компенсацией" at bounding box center [767, 129] width 142 height 17
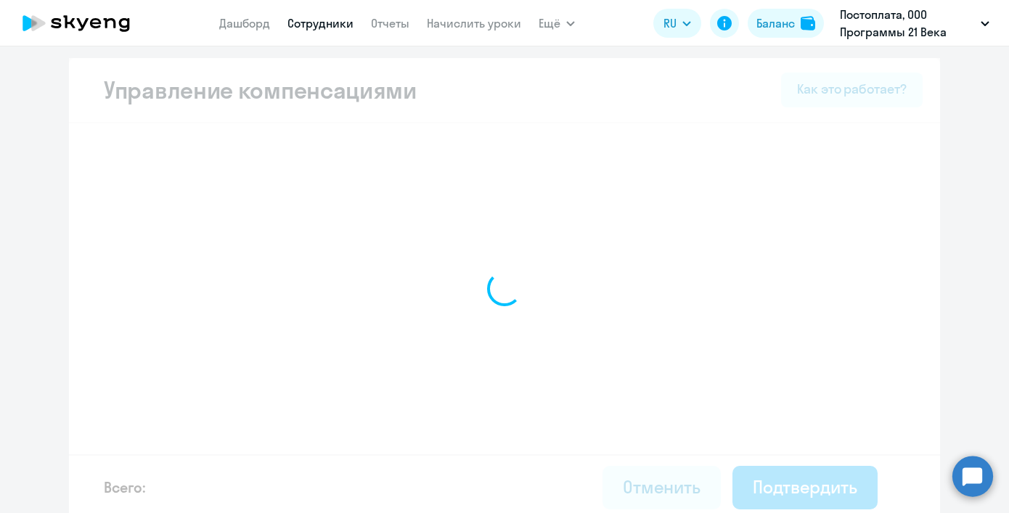
select select "MONTHLY"
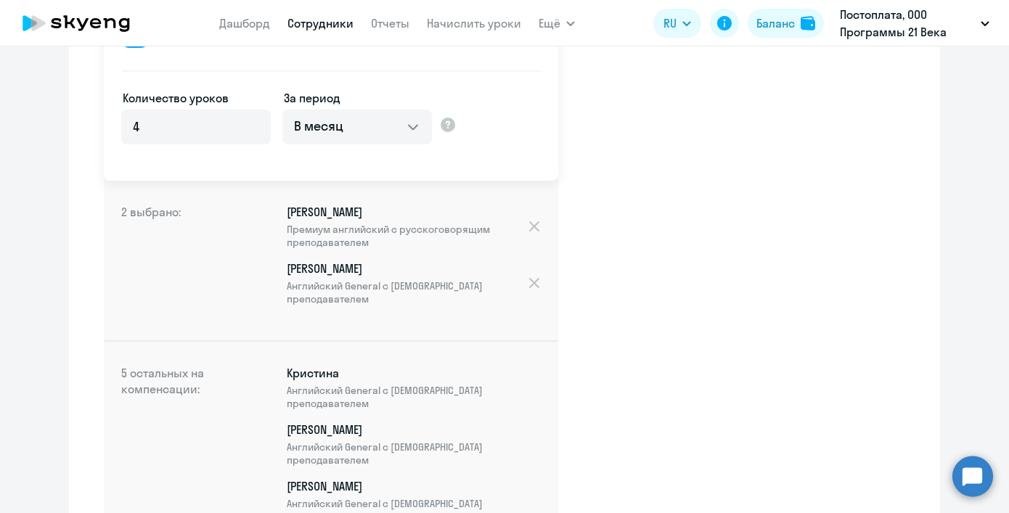
scroll to position [269, 0]
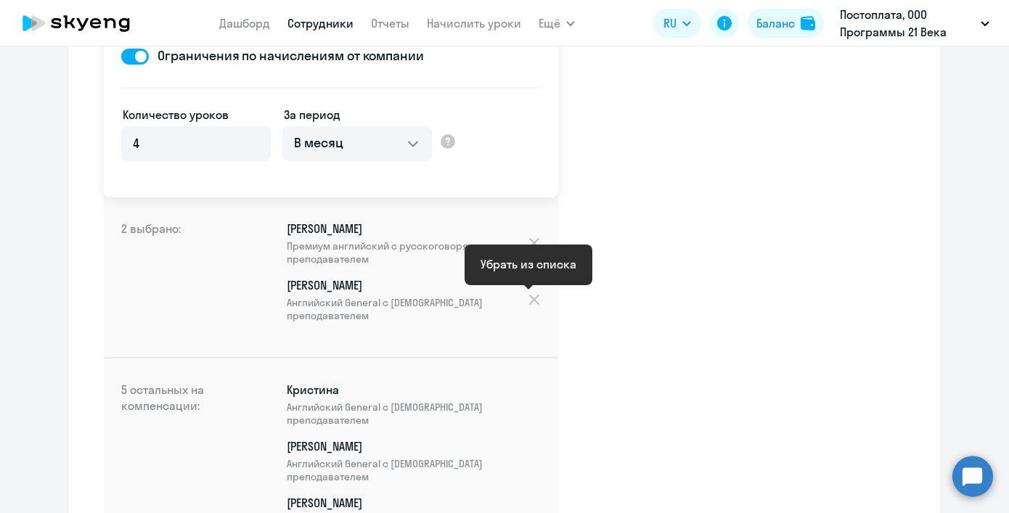
click at [527, 298] on div at bounding box center [534, 300] width 14 height 16
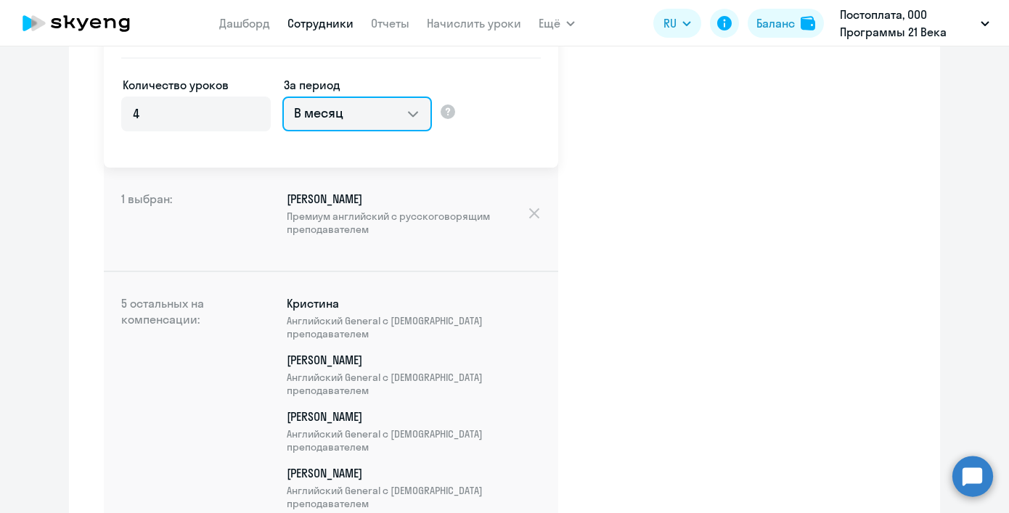
scroll to position [486, 0]
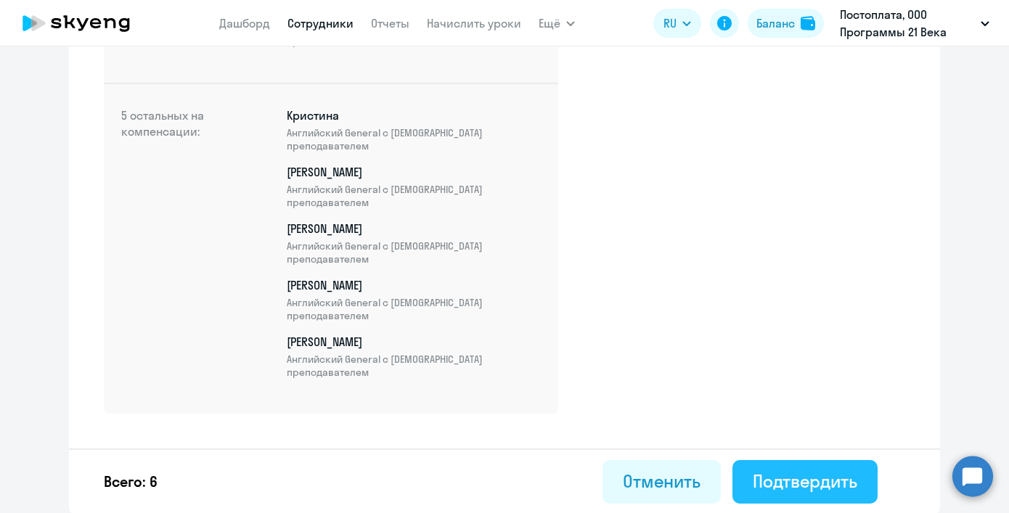
click at [753, 473] on div "Подтвердить" at bounding box center [805, 481] width 105 height 23
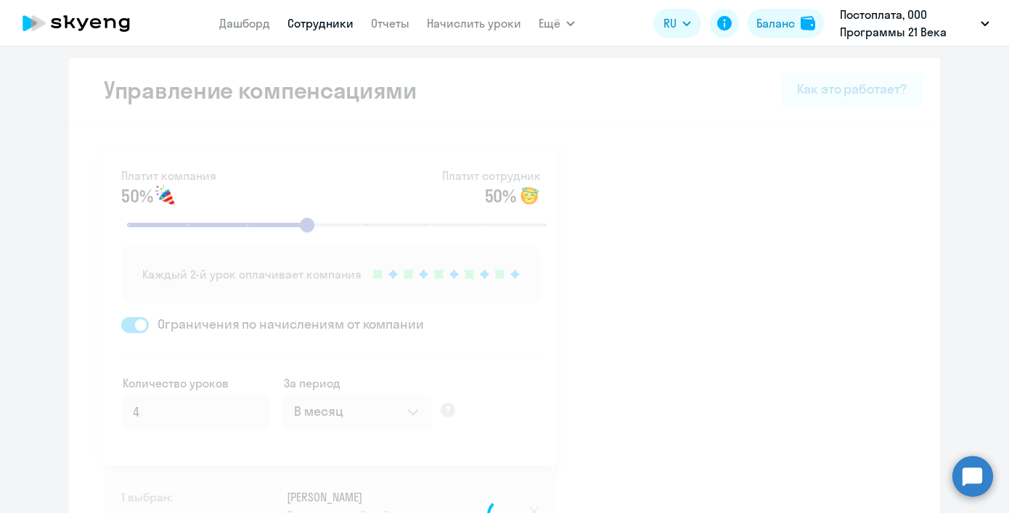
select select "30"
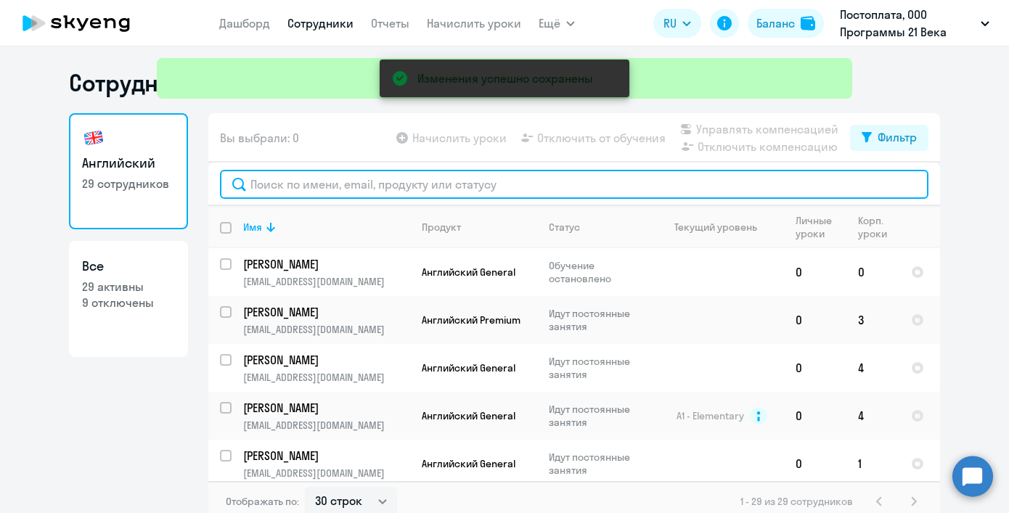
click at [415, 192] on input "text" at bounding box center [574, 184] width 709 height 29
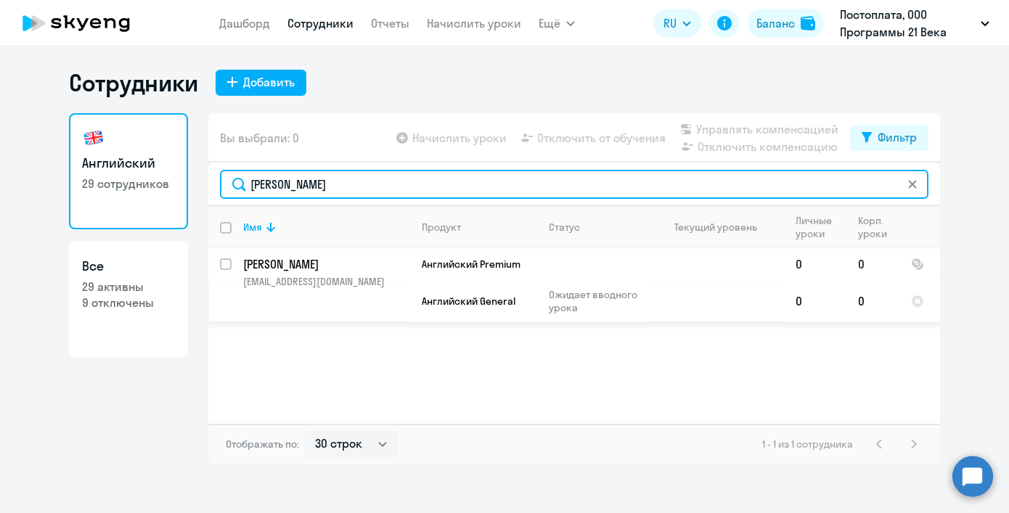
type input "[PERSON_NAME]"
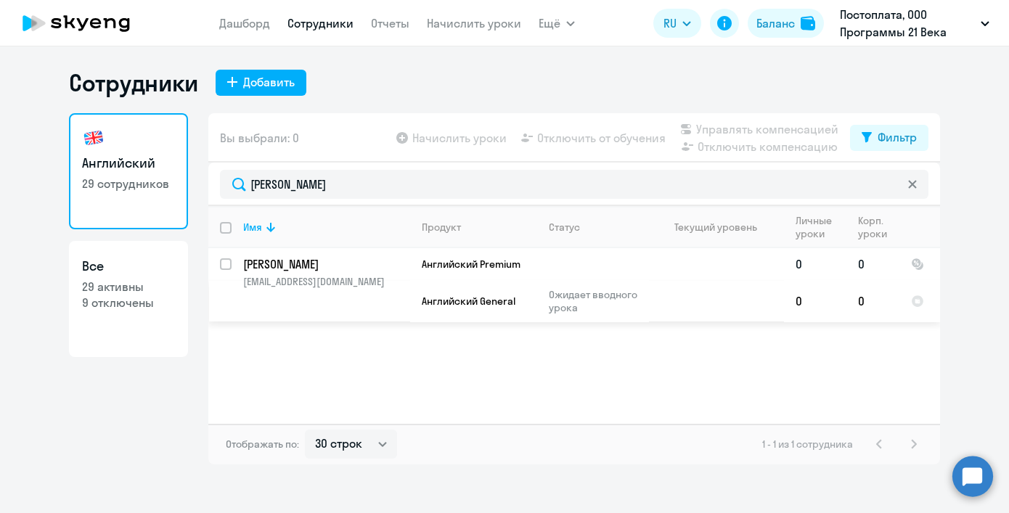
click at [227, 266] on input "select row 44684" at bounding box center [234, 272] width 29 height 29
checkbox input "true"
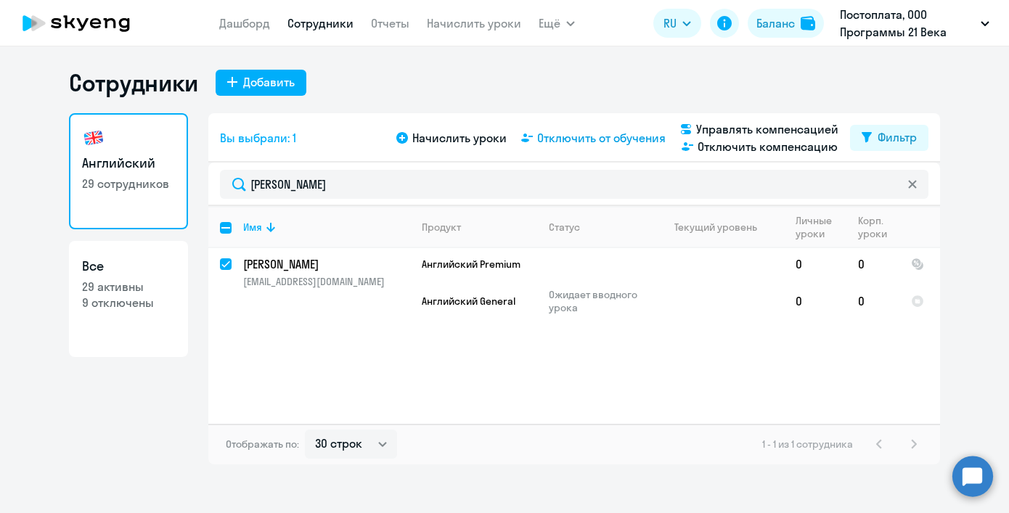
click at [549, 134] on span "Отключить от обучения" at bounding box center [601, 137] width 129 height 17
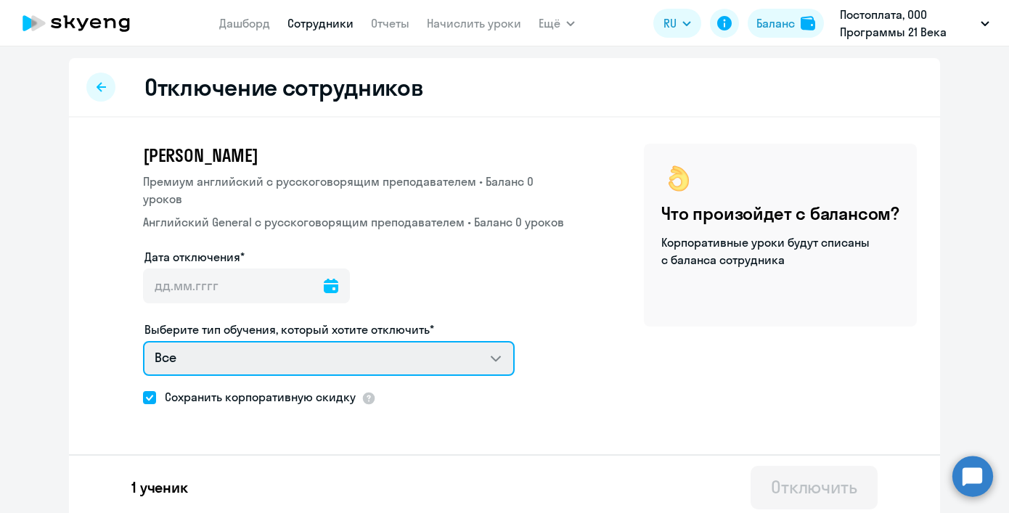
select select "english_adult_not_native_speaker"
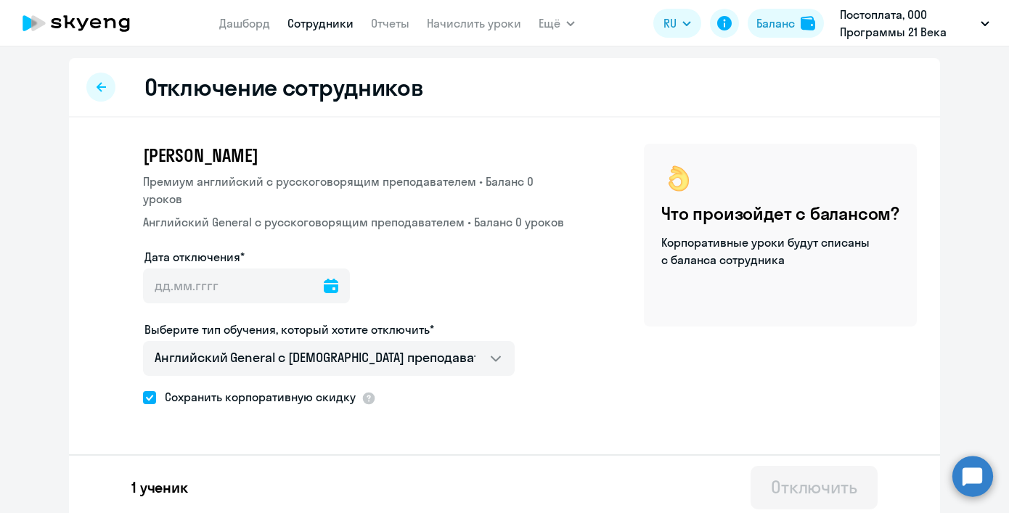
click at [523, 402] on div "Сохранить корпоративную скидку" at bounding box center [356, 399] width 427 height 22
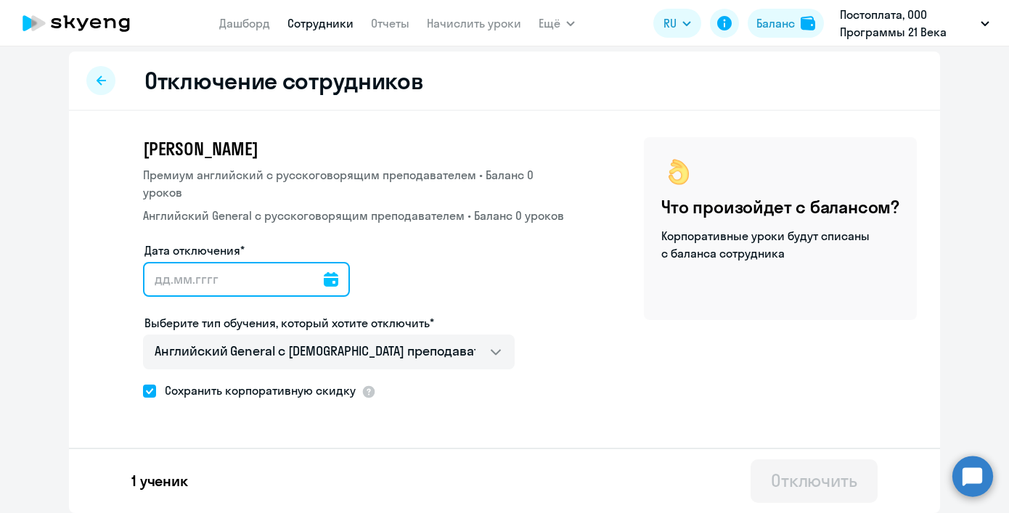
click at [258, 271] on input "Дата отключения*" at bounding box center [246, 279] width 207 height 35
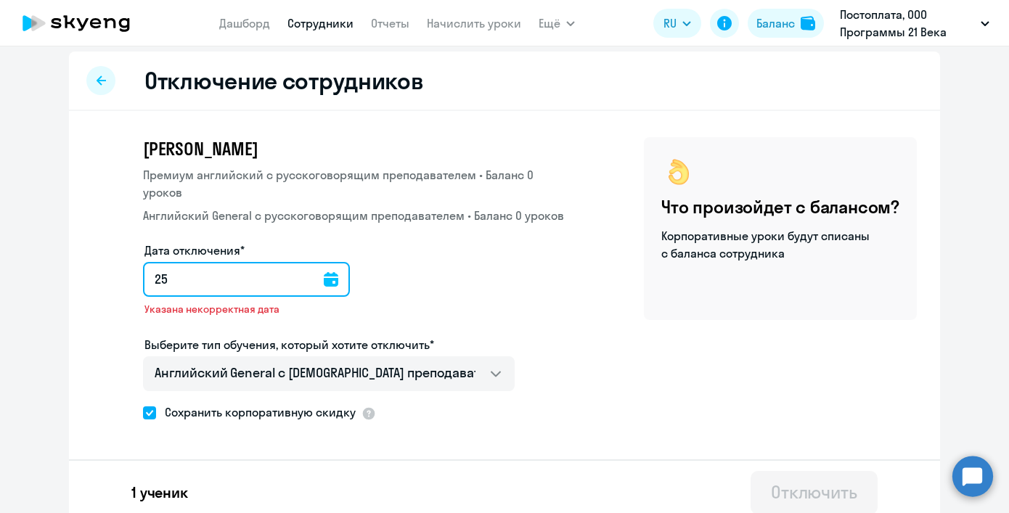
click at [343, 282] on input "25" at bounding box center [246, 279] width 207 height 35
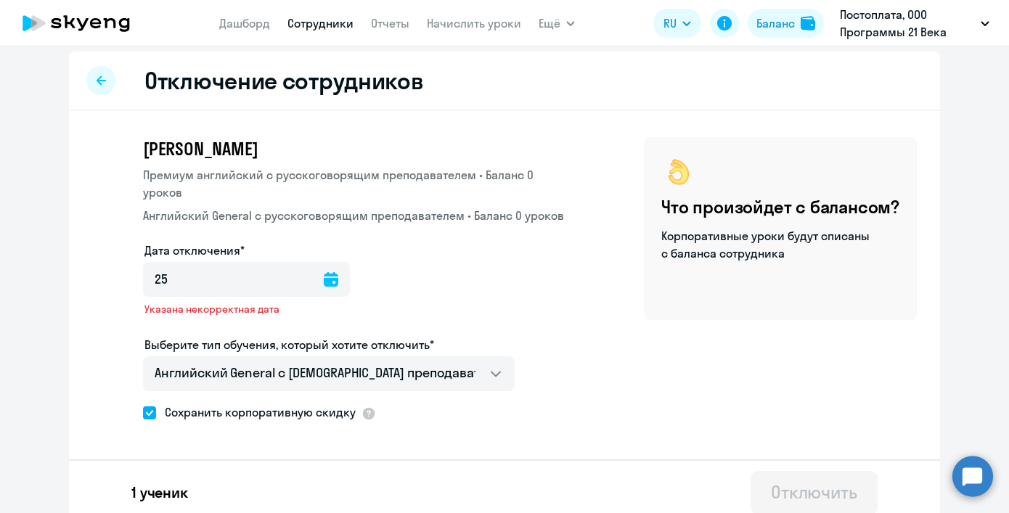
click at [331, 284] on icon at bounding box center [331, 279] width 15 height 15
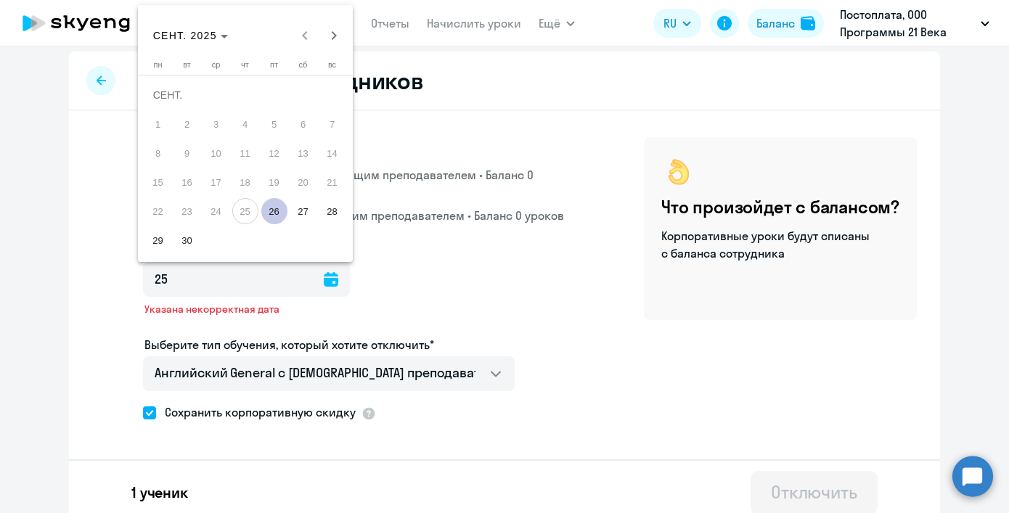
click at [283, 215] on span "26" at bounding box center [274, 211] width 26 height 26
type input "[DATE]"
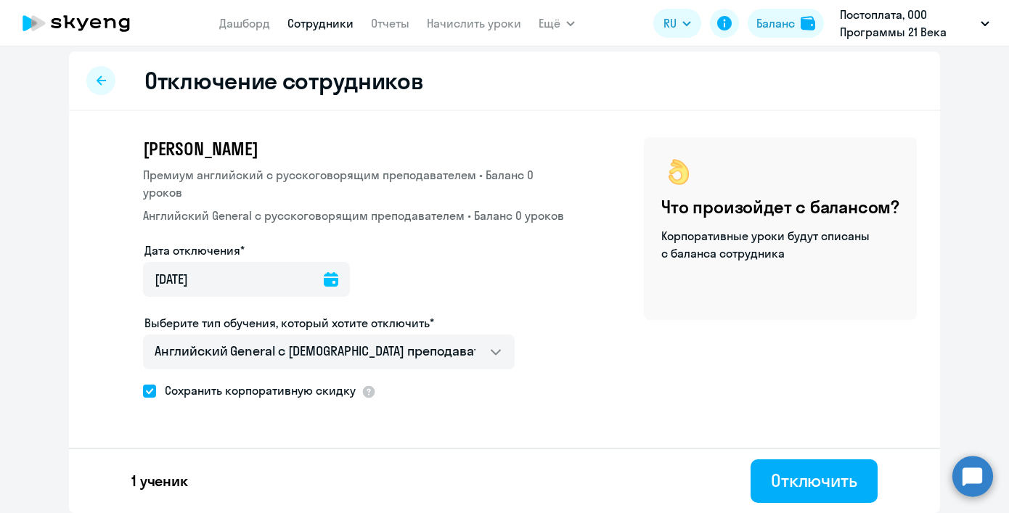
click at [439, 283] on div "Дата отключения* [DATE] [DATE]" at bounding box center [356, 278] width 427 height 73
click at [192, 396] on span "Сохранить корпоративную скидку" at bounding box center [256, 390] width 200 height 17
click at [143, 391] on input "Сохранить корпоративную скидку" at bounding box center [142, 391] width 1 height 1
checkbox input "false"
click at [764, 474] on button "Отключить" at bounding box center [814, 482] width 127 height 44
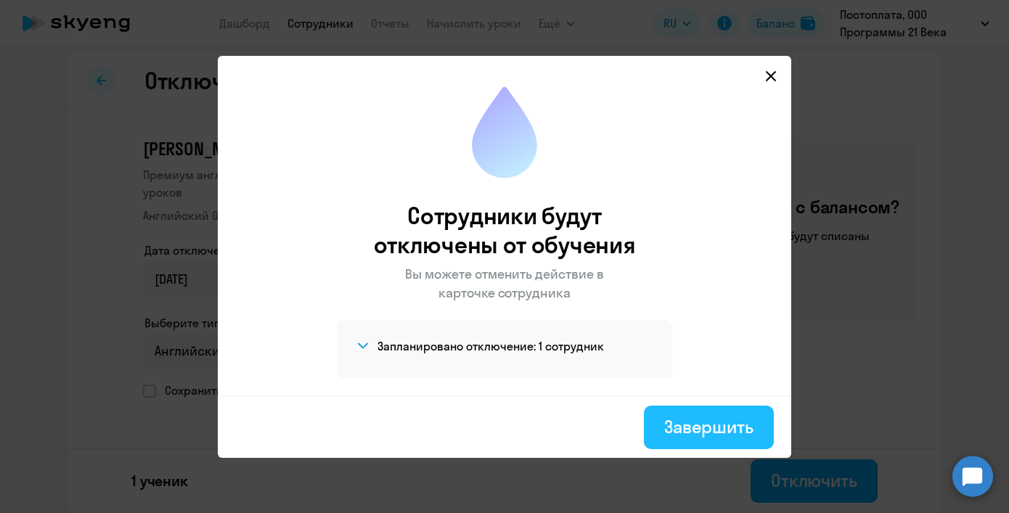
click at [659, 427] on button "Завершить" at bounding box center [709, 428] width 130 height 44
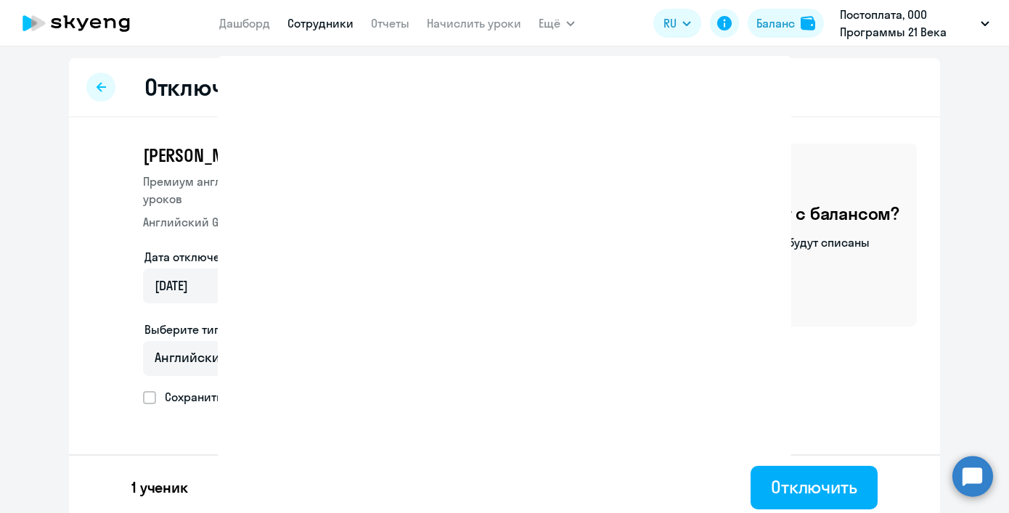
select select "30"
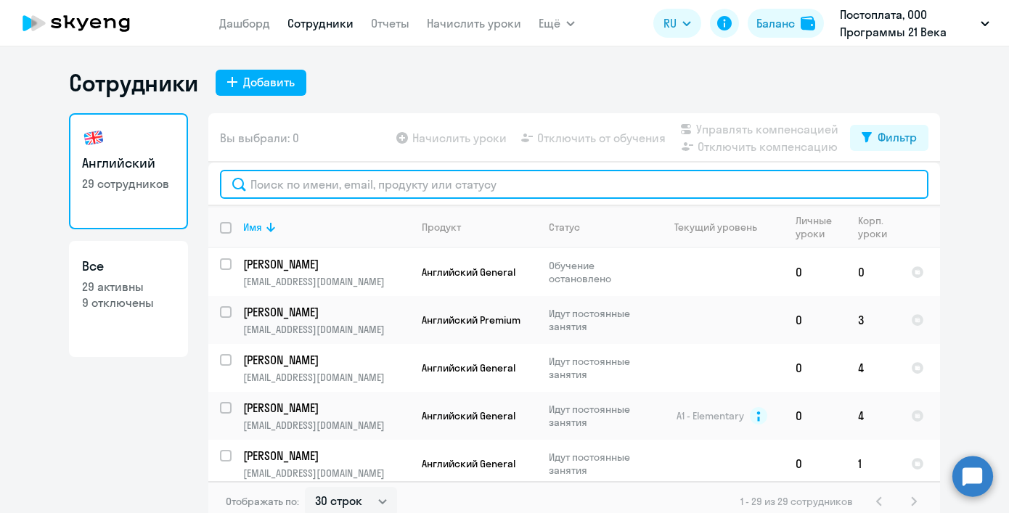
click at [423, 192] on input "text" at bounding box center [574, 184] width 709 height 29
type input "[PERSON_NAME]"
